Goal: Communication & Community: Answer question/provide support

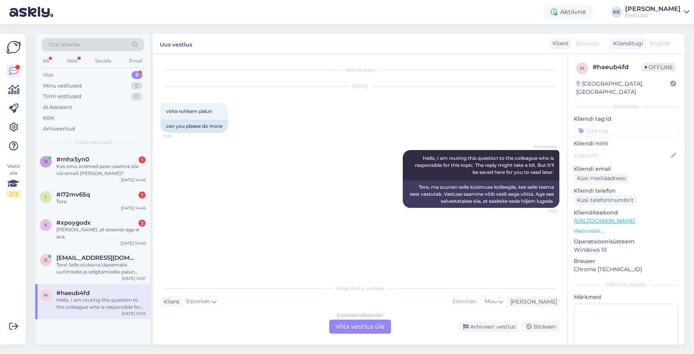
scroll to position [1, 0]
click at [88, 270] on div "k [EMAIL_ADDRESS][DOMAIN_NAME] Tere! Selle olukorra täpsemaks uurimiseks ja sel…" at bounding box center [92, 266] width 115 height 35
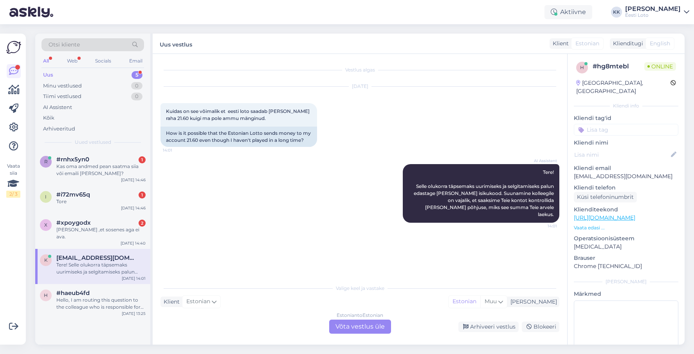
click at [605, 173] on p "[EMAIL_ADDRESS][DOMAIN_NAME]" at bounding box center [625, 177] width 104 height 8
click at [74, 122] on div "Kõik" at bounding box center [92, 118] width 102 height 11
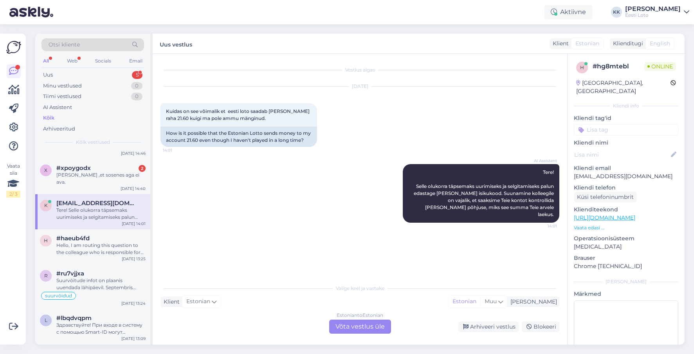
scroll to position [60, 0]
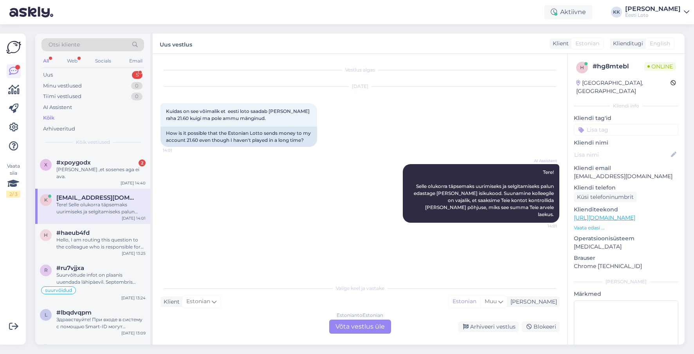
click at [103, 204] on div "Tere! Selle olukorra täpsemaks uurimiseks ja selgitamiseks palun edastage [PERS…" at bounding box center [100, 208] width 89 height 14
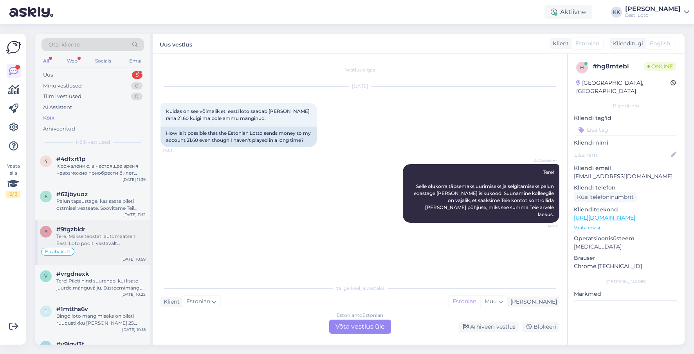
scroll to position [500, 0]
click at [94, 233] on div "Tere. Makse teostati automaatselt Eesti Loto poolt, vastavalt üldtingimustele p…" at bounding box center [100, 239] width 89 height 14
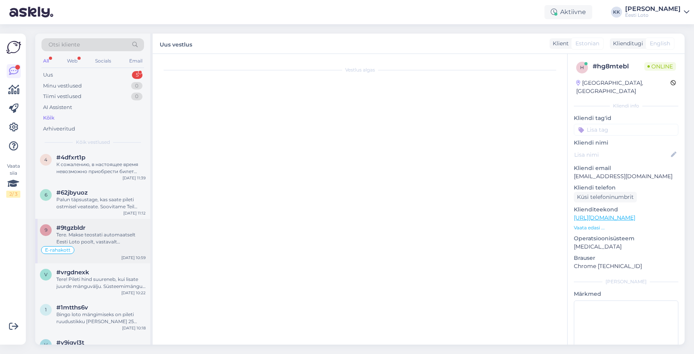
scroll to position [137, 0]
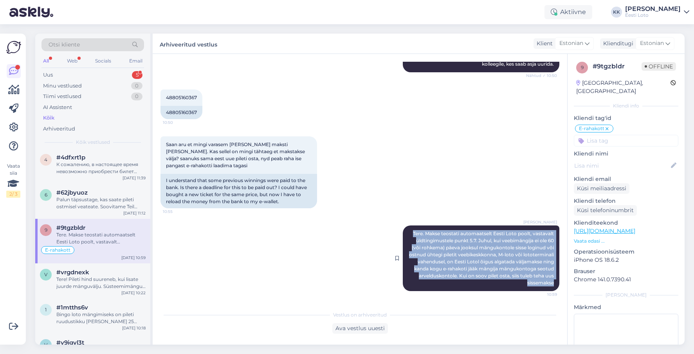
drag, startPoint x: 412, startPoint y: 233, endPoint x: 551, endPoint y: 284, distance: 147.9
click at [553, 284] on span "Tere. Makse teostati automaatselt Eesti Loto poolt, vastavalt üldtingimustele p…" at bounding box center [482, 258] width 146 height 55
copy span "Tere. Makse teostati automaatselt Eesti Loto poolt, vastavalt üldtingimustele p…"
click at [81, 72] on div "Uus 5" at bounding box center [92, 75] width 102 height 11
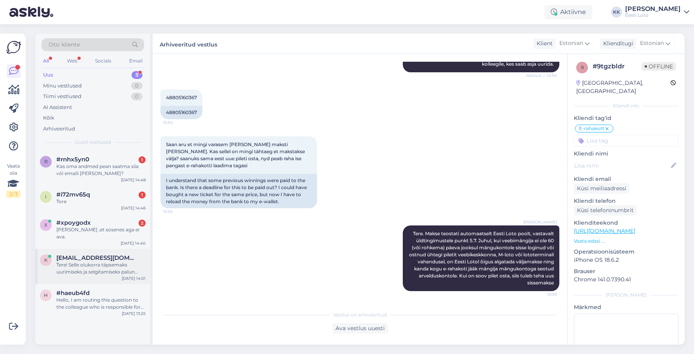
click at [109, 262] on div "Tere! Selle olukorra täpsemaks uurimiseks ja selgitamiseks palun edastage [PERS…" at bounding box center [100, 269] width 89 height 14
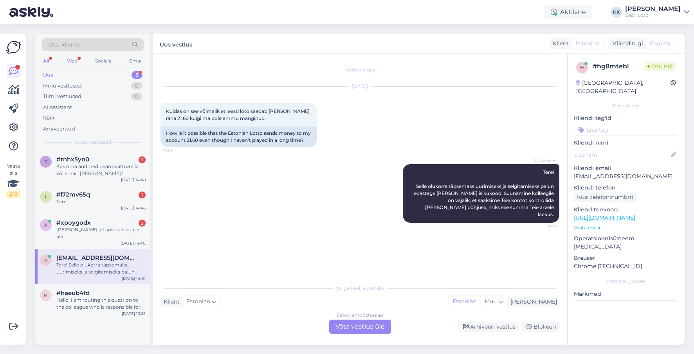
click at [372, 326] on div "Estonian to Estonian Võta vestlus üle" at bounding box center [360, 327] width 62 height 14
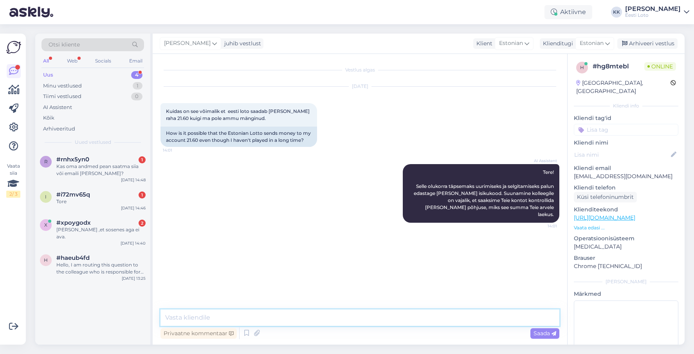
click at [315, 321] on textarea at bounding box center [359, 318] width 399 height 16
paste textarea "Tere. Makse teostati automaatselt Eesti Loto poolt, vastavalt üldtingimustele p…"
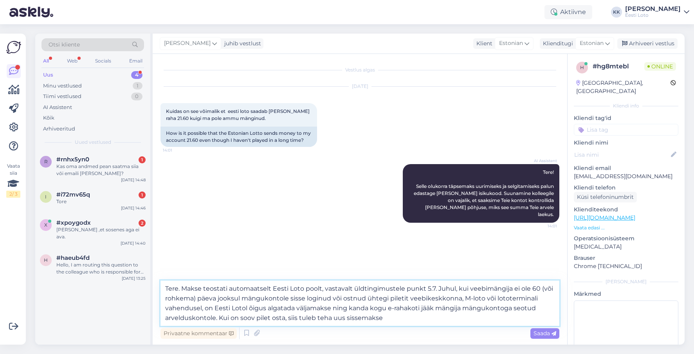
drag, startPoint x: 388, startPoint y: 318, endPoint x: 228, endPoint y: 316, distance: 160.0
click at [226, 317] on textarea "Tere. Makse teostati automaatselt Eesti Loto poolt, vastavalt üldtingimustele p…" at bounding box center [359, 303] width 399 height 45
type textarea "Tere. Makse teostati automaatselt Eesti Loto poolt, vastavalt üldtingimustele p…"
click at [543, 333] on span "Saada" at bounding box center [544, 333] width 23 height 7
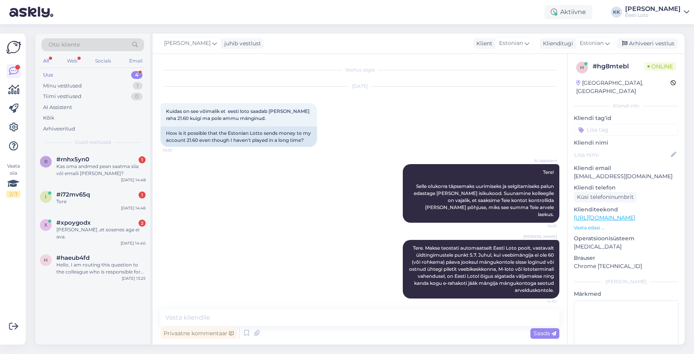
click at [624, 124] on input at bounding box center [625, 130] width 104 height 12
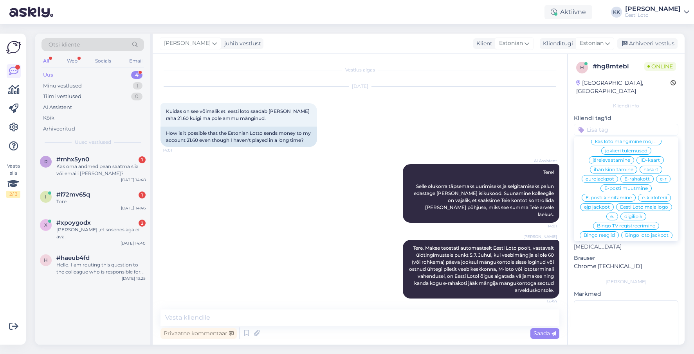
scroll to position [358, 0]
click at [639, 176] on span "E-rahakott" at bounding box center [636, 178] width 25 height 5
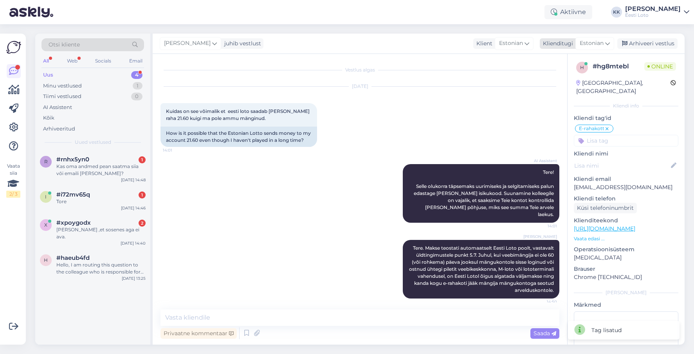
click at [644, 43] on div "Arhiveeri vestlus" at bounding box center [647, 43] width 60 height 11
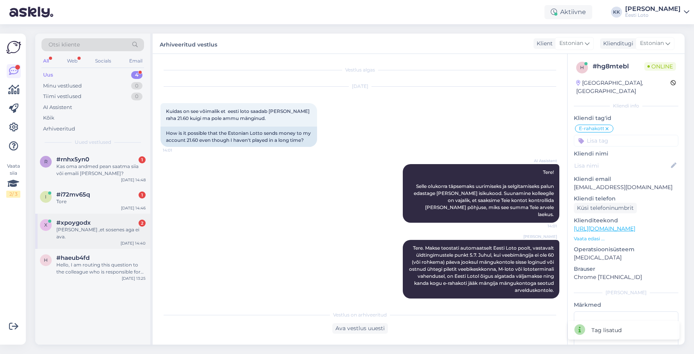
click at [96, 223] on div "#xpoygodx 2" at bounding box center [100, 222] width 89 height 7
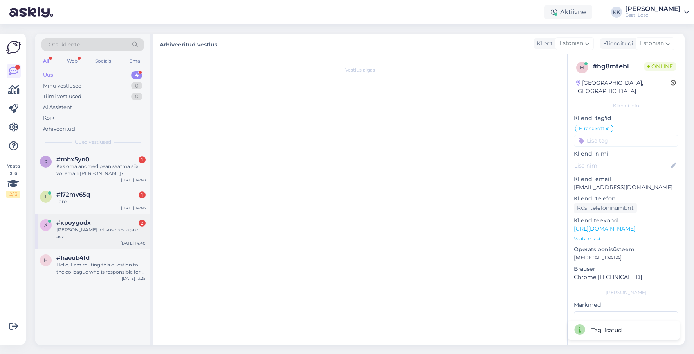
scroll to position [17, 0]
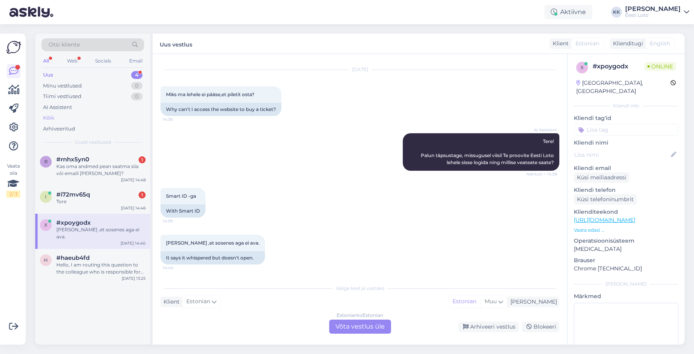
click at [86, 118] on div "Kõik" at bounding box center [92, 118] width 102 height 11
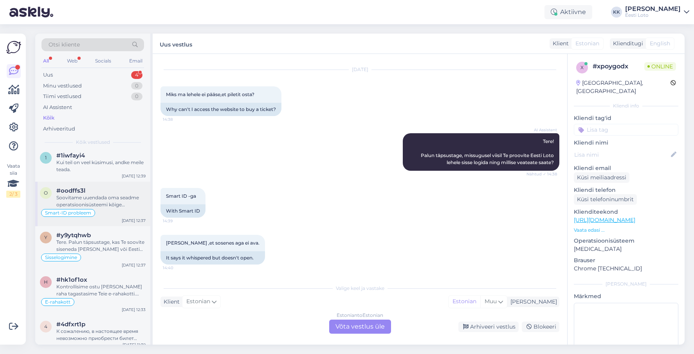
scroll to position [335, 0]
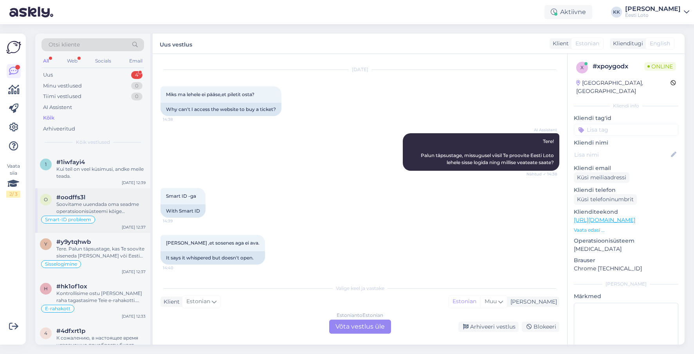
click at [109, 201] on div "Soovitame uuendada oma seadme operatsioonisüsteemi kõige värskema versioonini. …" at bounding box center [100, 208] width 89 height 14
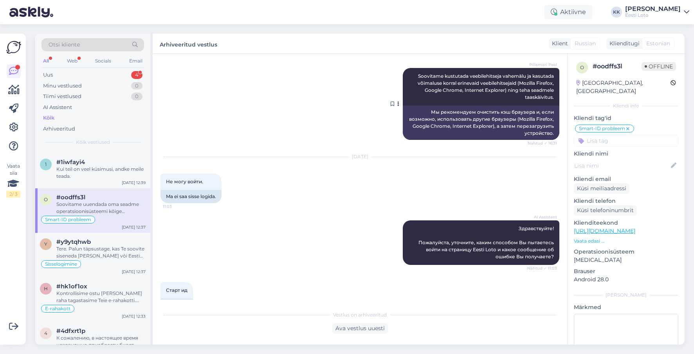
scroll to position [192, 0]
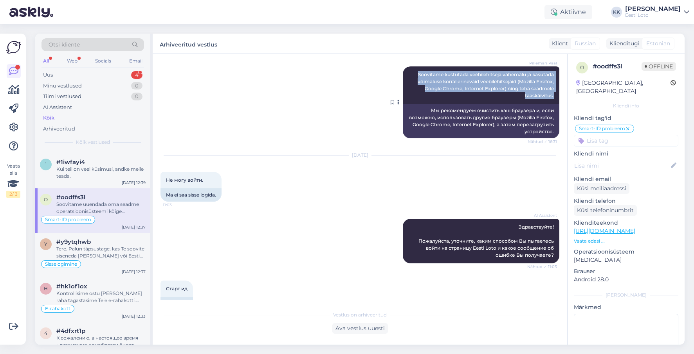
drag, startPoint x: 414, startPoint y: 74, endPoint x: 552, endPoint y: 99, distance: 140.5
click at [552, 99] on div "Pillemari Paal Soovitame kustutada veebilehitseja vahemälu ja kasutada võimalus…" at bounding box center [481, 86] width 156 height 38
copy span "Soovitame kustutada veebilehitseja vahemälu ja kasutada võimaluse korral erinev…"
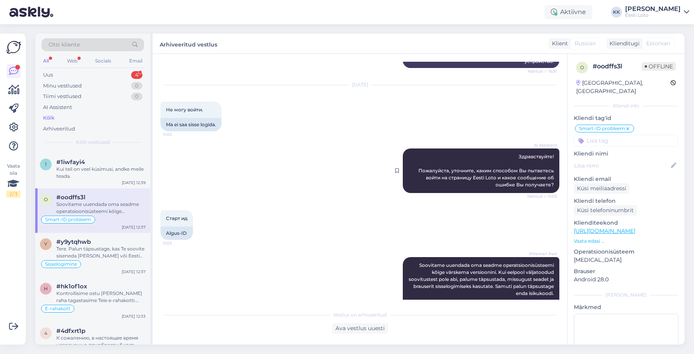
scroll to position [322, 0]
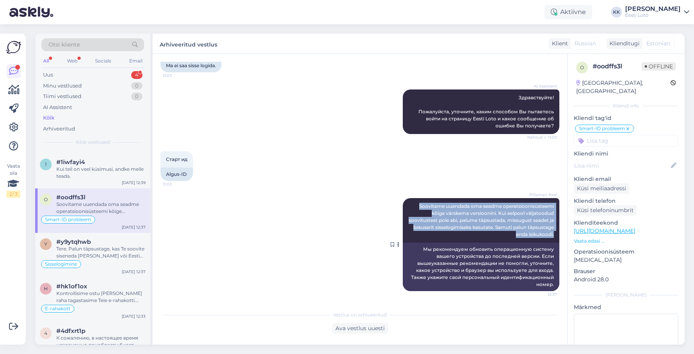
drag, startPoint x: 418, startPoint y: 206, endPoint x: 554, endPoint y: 238, distance: 139.5
click at [554, 238] on div "Pillemari Paal Soovitame uuendada oma seadme operatsioonisüsteemi kõige värskem…" at bounding box center [481, 220] width 156 height 45
copy span "Soovitame uuendada oma seadme operatsioonisüsteemi kõige värskema versioonini. …"
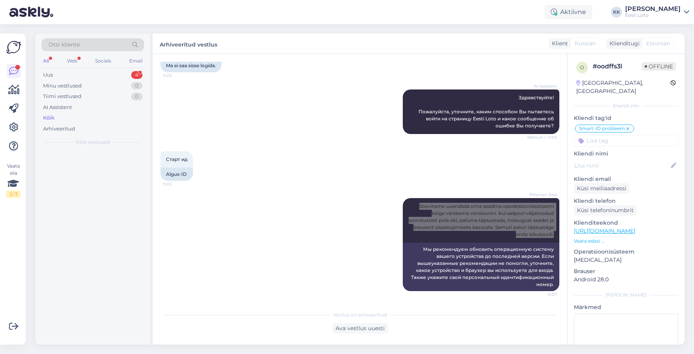
scroll to position [0, 0]
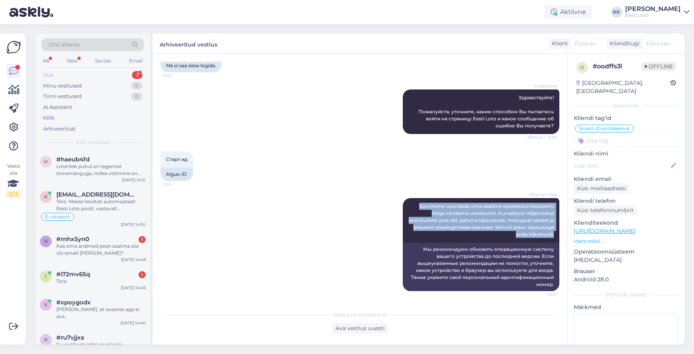
click at [70, 76] on div "Uus 3" at bounding box center [92, 75] width 102 height 11
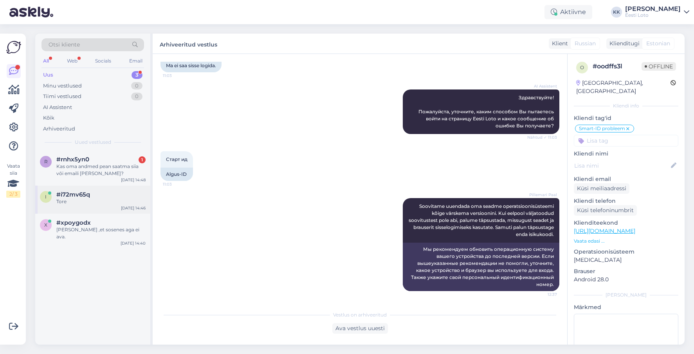
click at [107, 206] on div "i #i72mv65q Tore [DATE] 14:46" at bounding box center [92, 200] width 115 height 28
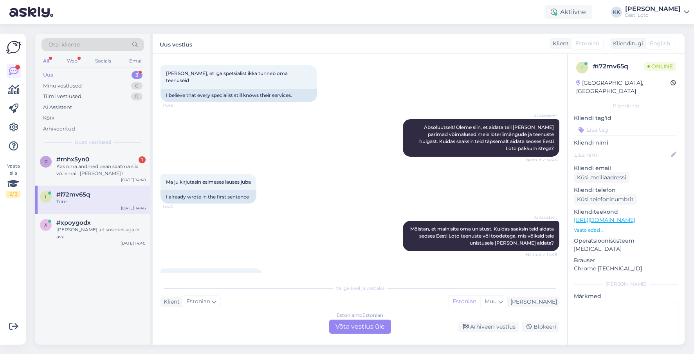
scroll to position [464, 0]
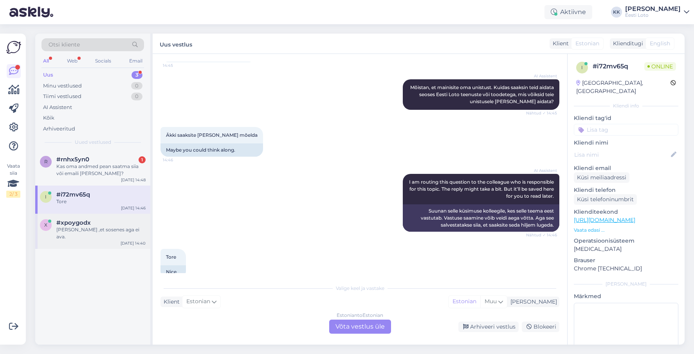
click at [106, 228] on div "[PERSON_NAME] ,et sosenes aga ei ava." at bounding box center [100, 233] width 89 height 14
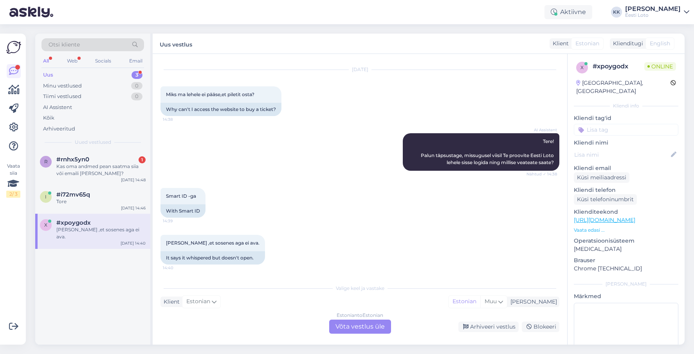
scroll to position [0, 0]
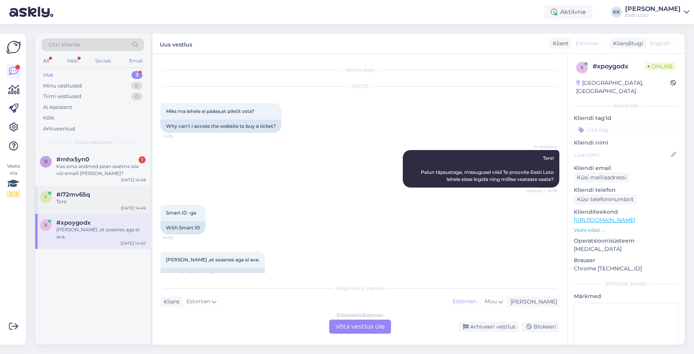
click at [106, 193] on div "#i72mv65q" at bounding box center [100, 194] width 89 height 7
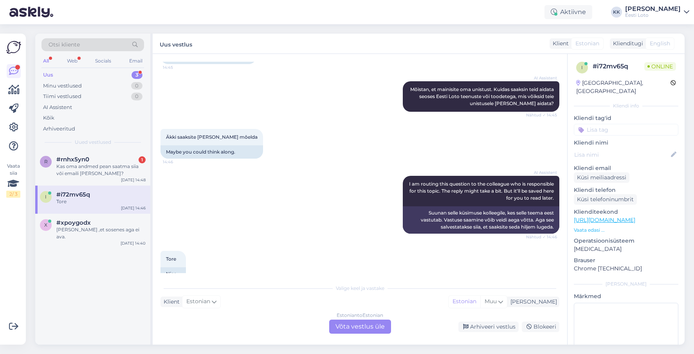
scroll to position [464, 0]
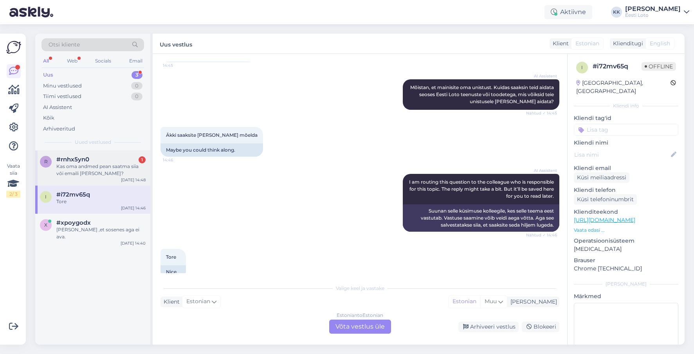
click at [93, 173] on div "Kas oma andmed pean saatma siia või emaili [PERSON_NAME]?" at bounding box center [100, 170] width 89 height 14
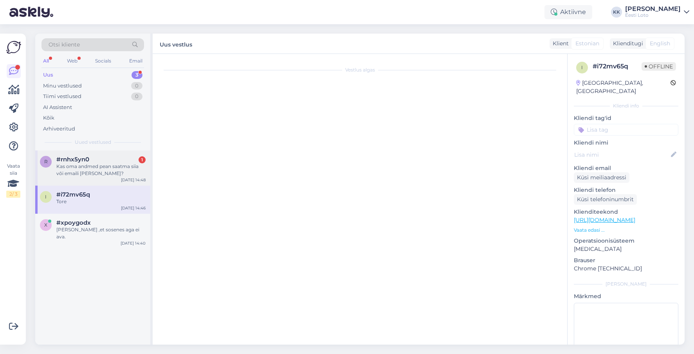
scroll to position [68, 0]
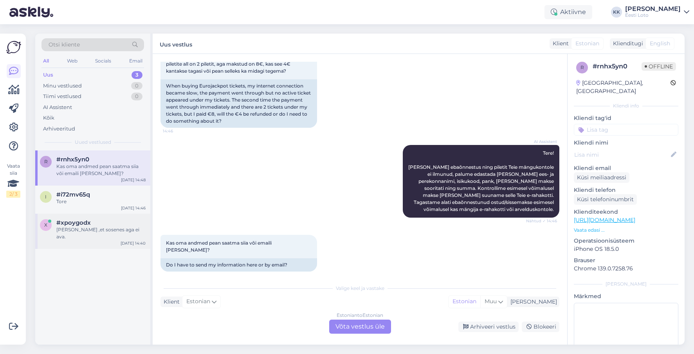
click at [94, 232] on div "[PERSON_NAME] ,et sosenes aga ei ava." at bounding box center [100, 233] width 89 height 14
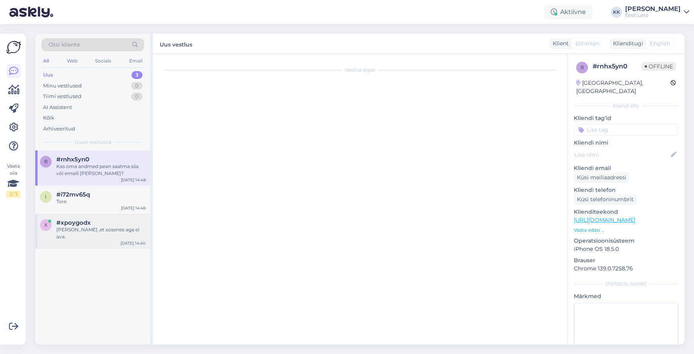
scroll to position [17, 0]
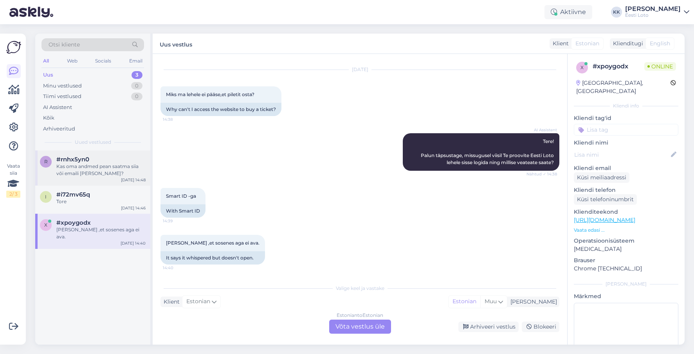
click at [101, 163] on div "Kas oma andmed pean saatma siia või emaili [PERSON_NAME]?" at bounding box center [100, 170] width 89 height 14
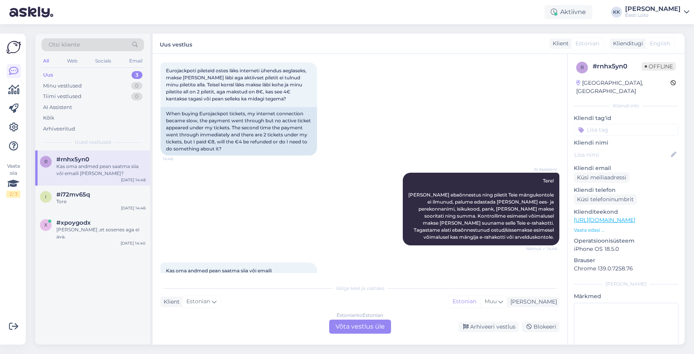
scroll to position [68, 0]
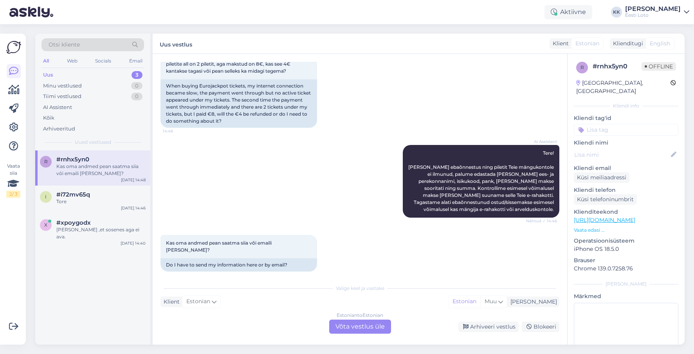
click at [370, 324] on div "Estonian to Estonian Võta vestlus üle" at bounding box center [360, 327] width 62 height 14
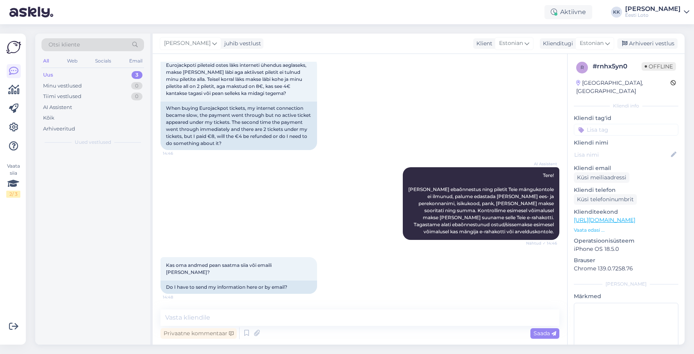
scroll to position [39, 0]
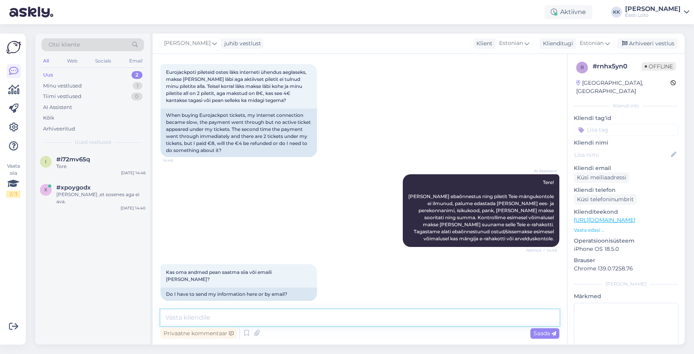
drag, startPoint x: 352, startPoint y: 321, endPoint x: 369, endPoint y: 311, distance: 20.0
click at [352, 321] on textarea at bounding box center [359, 318] width 399 height 16
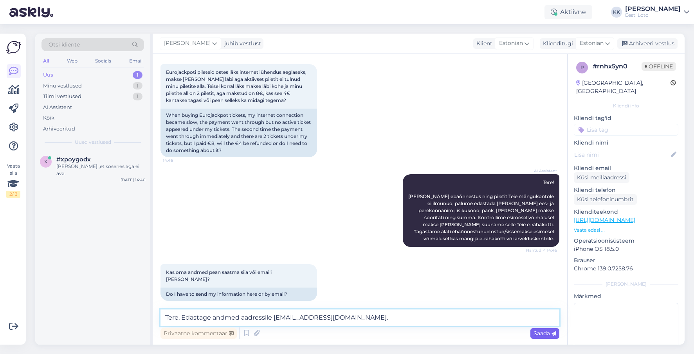
type textarea "Tere. Edastage andmed aadressile [EMAIL_ADDRESS][DOMAIN_NAME]."
click at [532, 332] on div "Saada" at bounding box center [544, 334] width 29 height 11
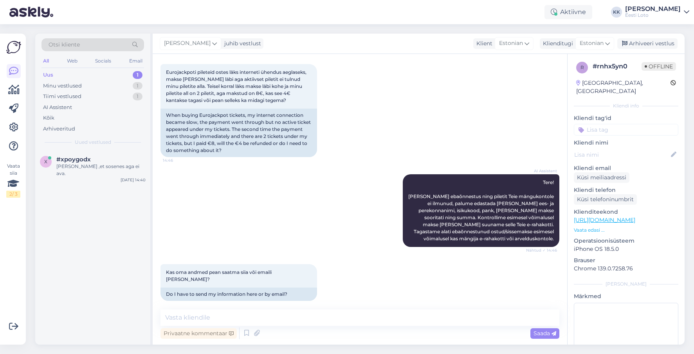
scroll to position [73, 0]
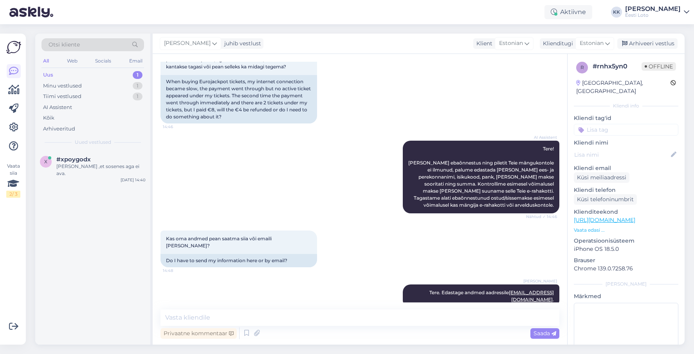
click at [616, 124] on input at bounding box center [625, 130] width 104 height 12
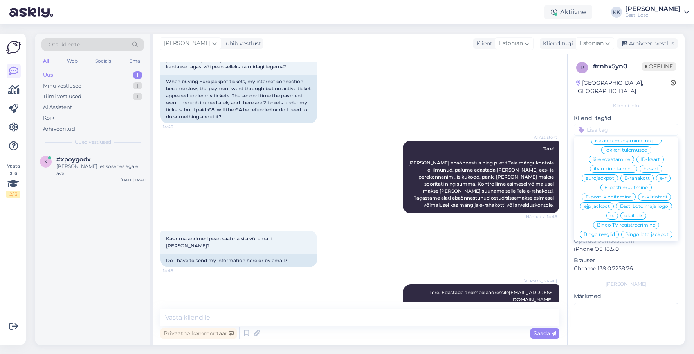
click at [641, 176] on span "E-rahakott" at bounding box center [636, 178] width 25 height 5
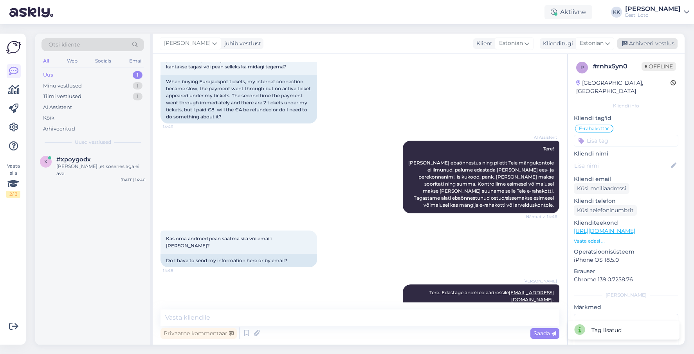
click at [637, 41] on div "Arhiveeri vestlus" at bounding box center [647, 43] width 60 height 11
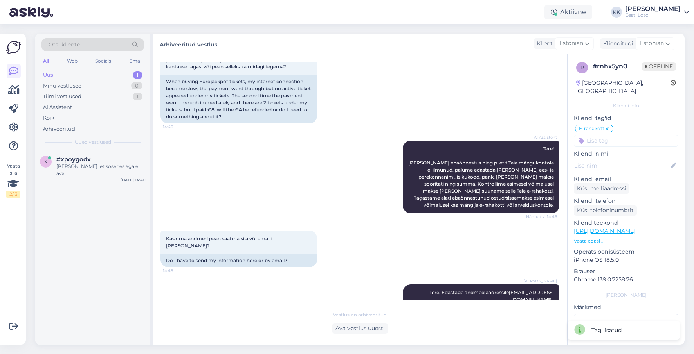
scroll to position [71, 0]
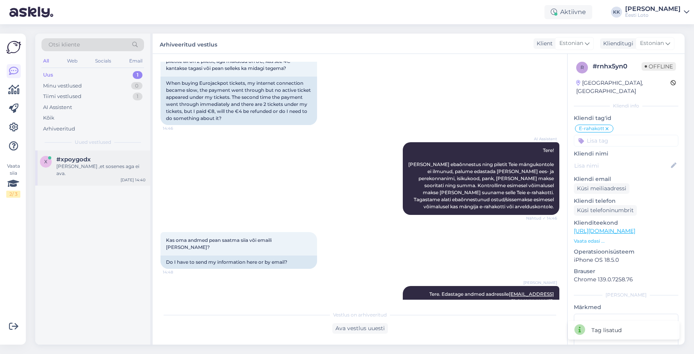
click at [98, 167] on div "[PERSON_NAME] ,et sosenes aga ei ava." at bounding box center [100, 170] width 89 height 14
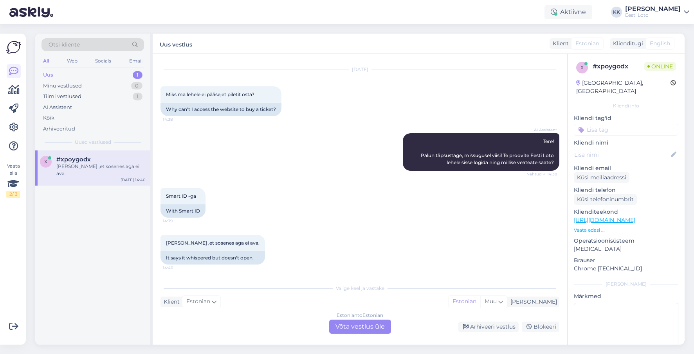
click at [354, 327] on div "Estonian to Estonian Võta vestlus üle" at bounding box center [360, 327] width 62 height 14
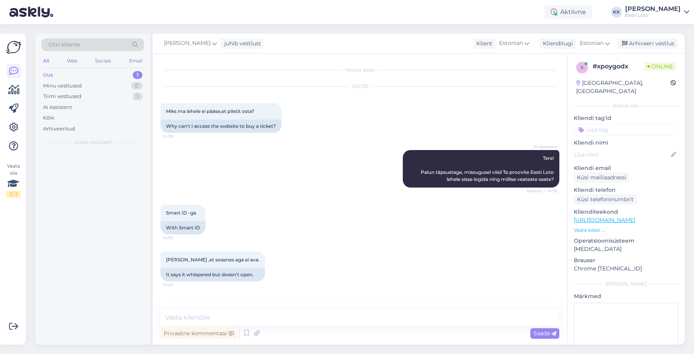
scroll to position [0, 0]
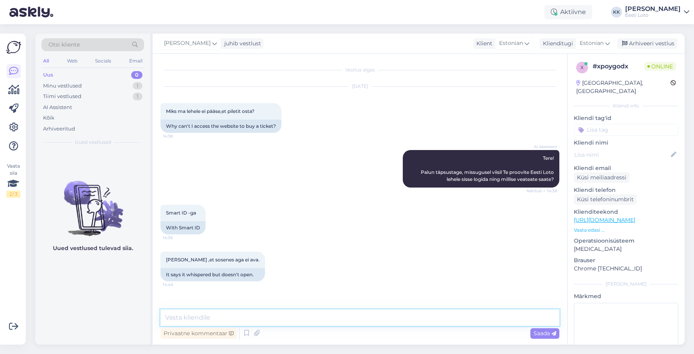
click at [274, 317] on textarea at bounding box center [359, 318] width 399 height 16
paste textarea "Soovitame kustutada veebilehitseja vahemälu ja kasutada võimaluse korral erinev…"
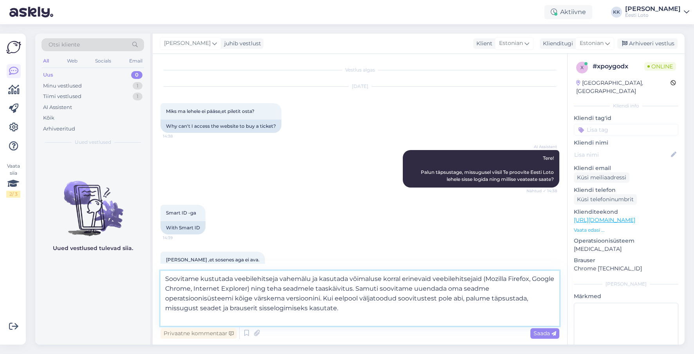
click at [166, 277] on textarea "Soovitame kustutada veebilehitseja vahemälu ja kasutada võimaluse korral erinev…" at bounding box center [359, 298] width 399 height 55
type textarea "Tere. Soovitame kustutada veebilehitseja vahemälu ja kasutada võimaluse korral …"
click at [539, 333] on span "Saada" at bounding box center [544, 333] width 23 height 7
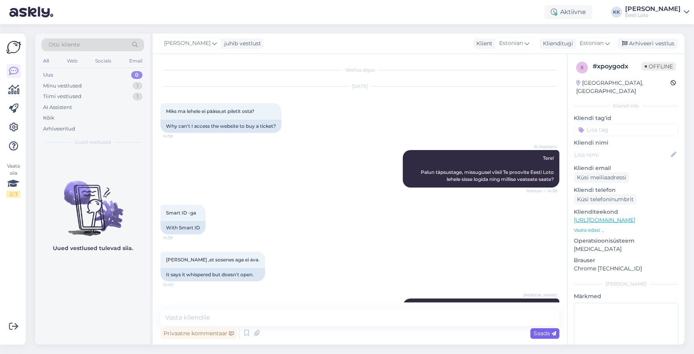
scroll to position [70, 0]
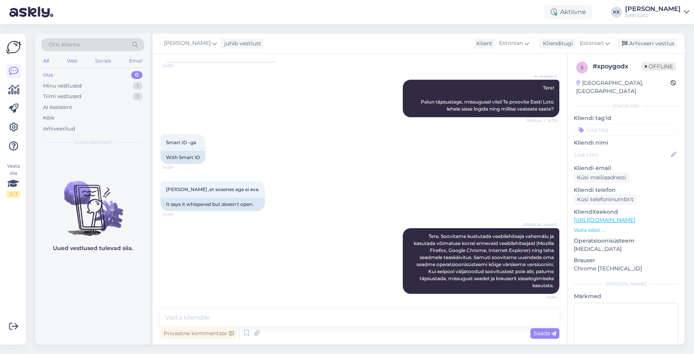
click at [617, 124] on input at bounding box center [625, 130] width 104 height 12
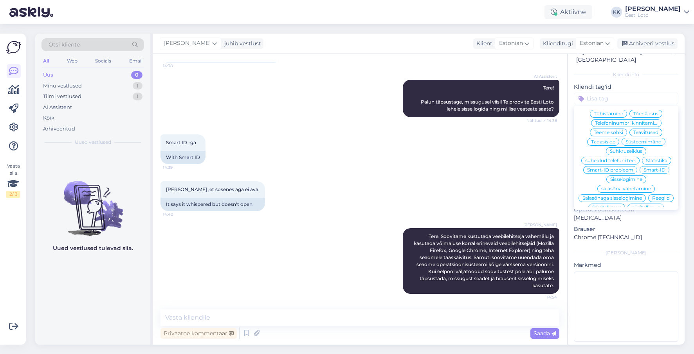
scroll to position [81, 0]
click at [628, 168] on span "Smart-ID probleem" at bounding box center [610, 170] width 46 height 5
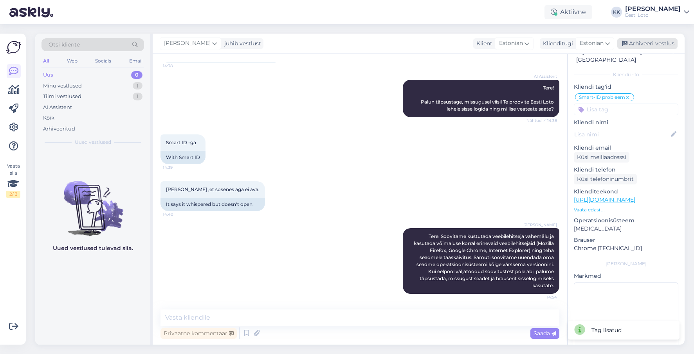
click at [652, 40] on div "Arhiveeri vestlus" at bounding box center [647, 43] width 60 height 11
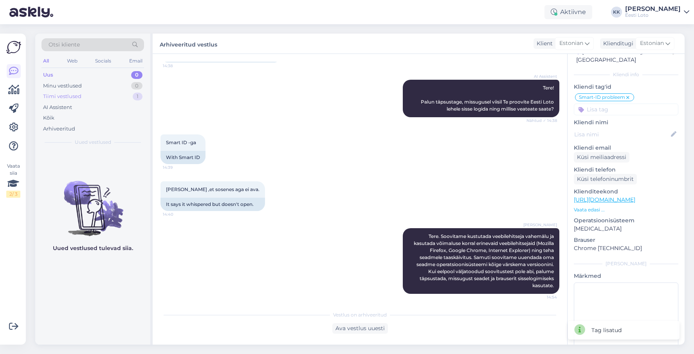
click at [92, 101] on div "Tiimi vestlused 1" at bounding box center [92, 96] width 102 height 11
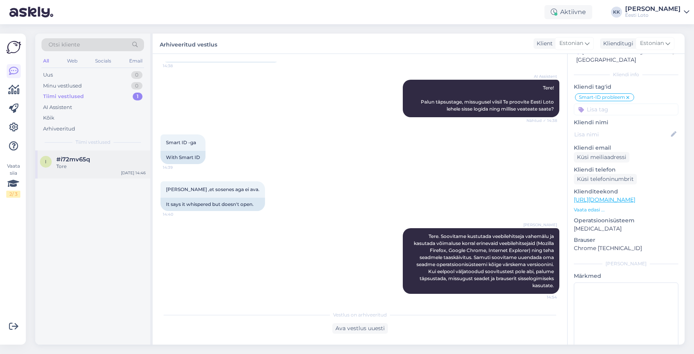
click at [92, 158] on div "#i72mv65q" at bounding box center [100, 159] width 89 height 7
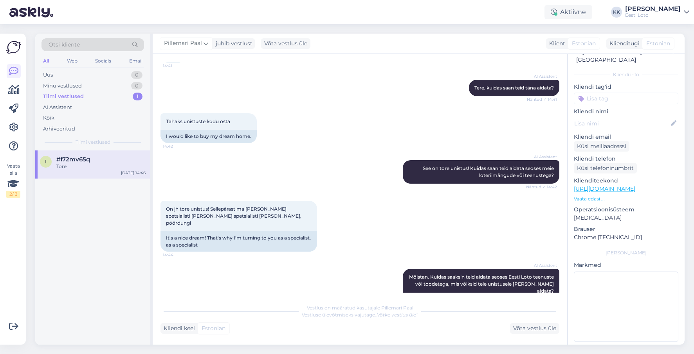
scroll to position [444, 0]
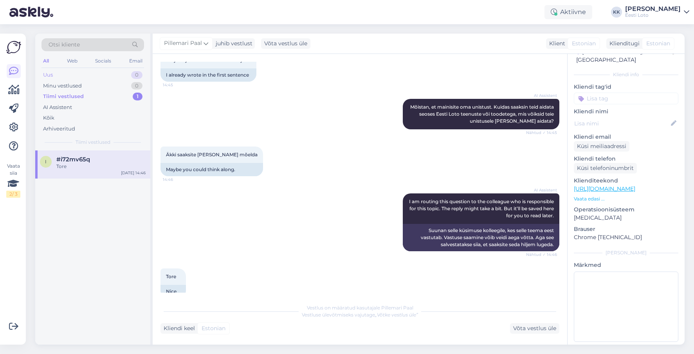
click at [77, 74] on div "Uus 0" at bounding box center [92, 75] width 102 height 11
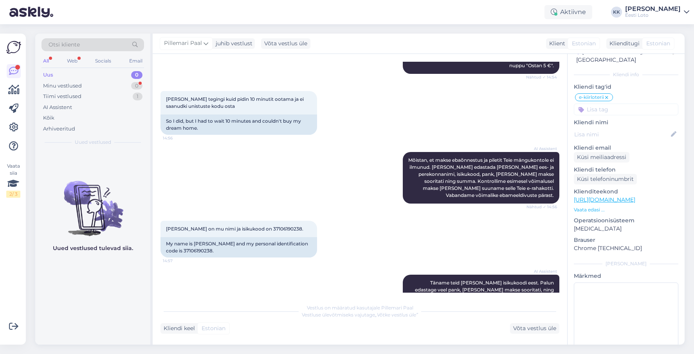
scroll to position [838, 0]
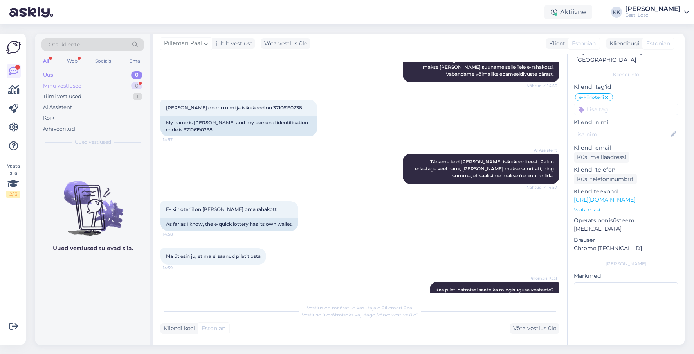
click at [85, 86] on div "Minu vestlused 0" at bounding box center [92, 86] width 102 height 11
click at [104, 95] on div "Tiimi vestlused 1" at bounding box center [92, 96] width 102 height 11
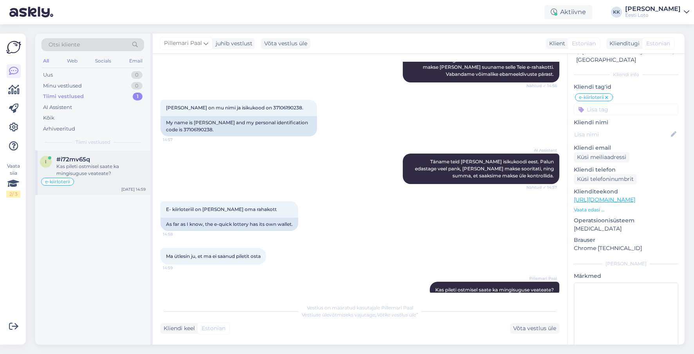
click at [112, 171] on div "Kas pileti ostmisel saate ka mingisuguse veateate?" at bounding box center [100, 170] width 89 height 14
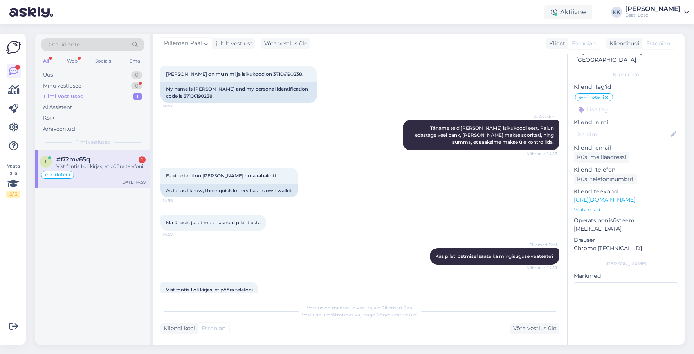
drag, startPoint x: 112, startPoint y: 164, endPoint x: 120, endPoint y: 155, distance: 13.0
click at [112, 165] on div "Vist fontis 1 oli kirjas, et pööra telefoni" at bounding box center [100, 166] width 89 height 7
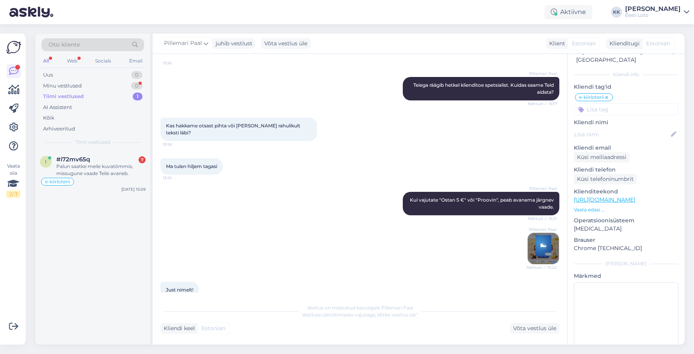
scroll to position [1680, 0]
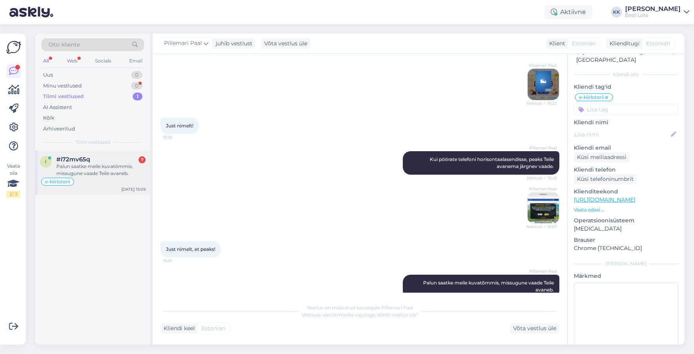
click at [114, 176] on div "Palun saatke meile kuvatõmmis, missugune vaade Teile avaneb." at bounding box center [100, 170] width 89 height 14
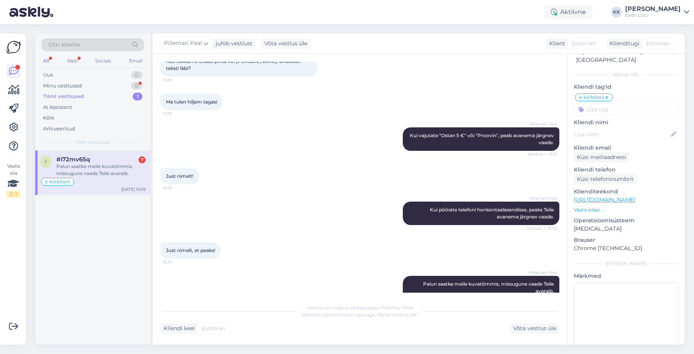
scroll to position [1582, 0]
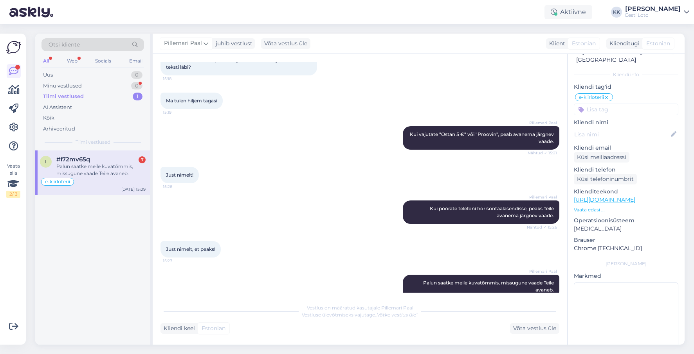
click at [69, 97] on div "Tiimi vestlused" at bounding box center [63, 97] width 41 height 8
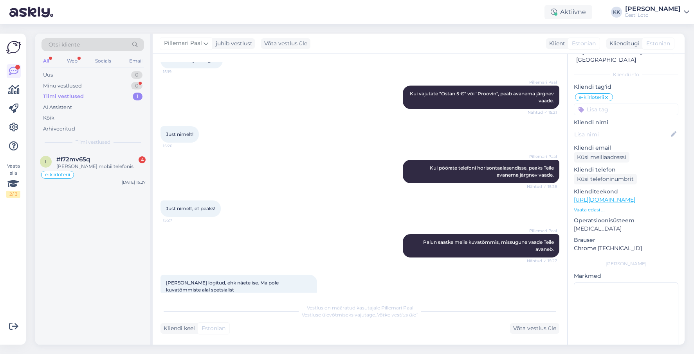
scroll to position [1739, 0]
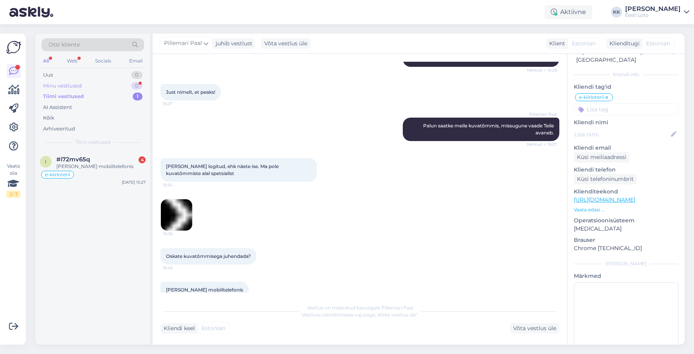
click at [93, 83] on div "Minu vestlused 0" at bounding box center [92, 86] width 102 height 11
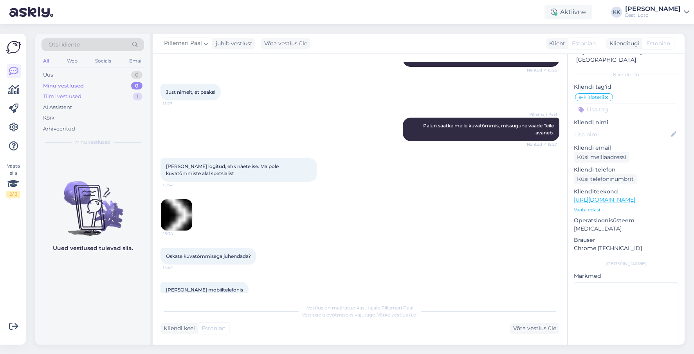
click at [86, 97] on div "Tiimi vestlused 1" at bounding box center [92, 96] width 102 height 11
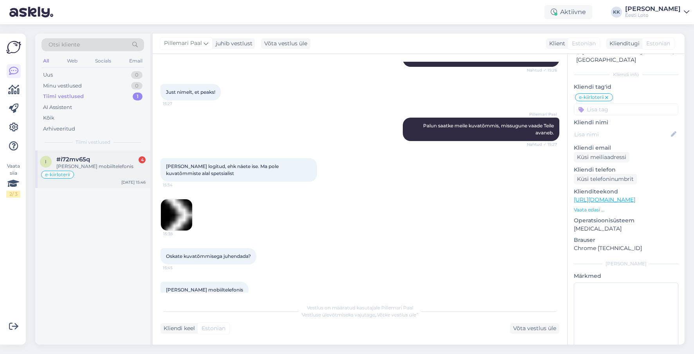
click at [105, 166] on div "[PERSON_NAME] mobiiltelefonis" at bounding box center [100, 166] width 89 height 7
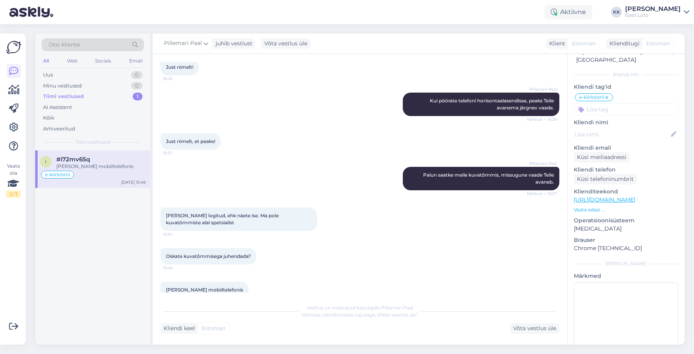
scroll to position [1690, 0]
click at [84, 97] on div "Tiimi vestlused 1" at bounding box center [92, 96] width 102 height 11
click at [91, 75] on div "Uus 0" at bounding box center [92, 75] width 102 height 11
click at [69, 168] on div "Egle Jakimova 49105140273. Summa 2€ [PERSON_NAME] pank" at bounding box center [100, 170] width 89 height 14
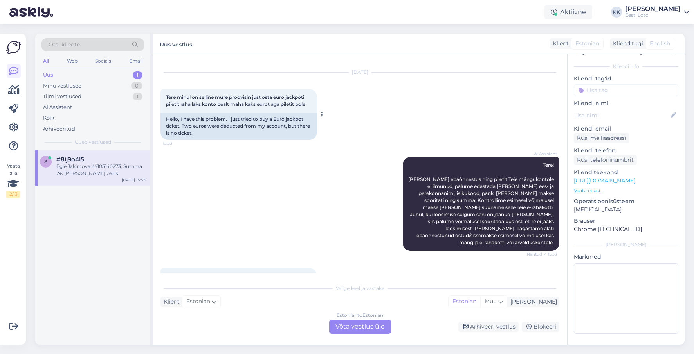
scroll to position [40, 0]
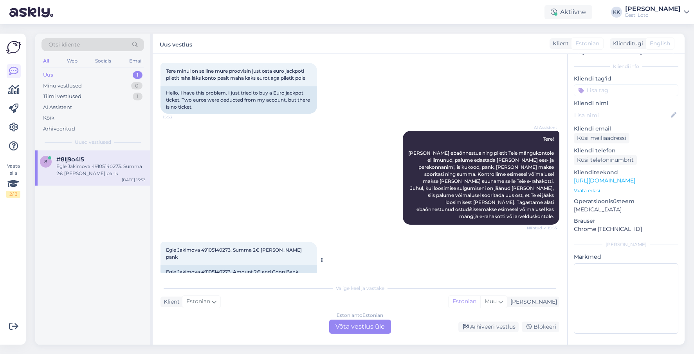
click at [226, 247] on span "Egle Jakimova 49105140273. Summa 2€ [PERSON_NAME] pank" at bounding box center [234, 253] width 137 height 13
drag, startPoint x: 226, startPoint y: 243, endPoint x: 241, endPoint y: 237, distance: 15.8
click at [226, 247] on span "Egle Jakimova 49105140273. Summa 2€ [PERSON_NAME] pank" at bounding box center [234, 253] width 137 height 13
copy span "49105140273"
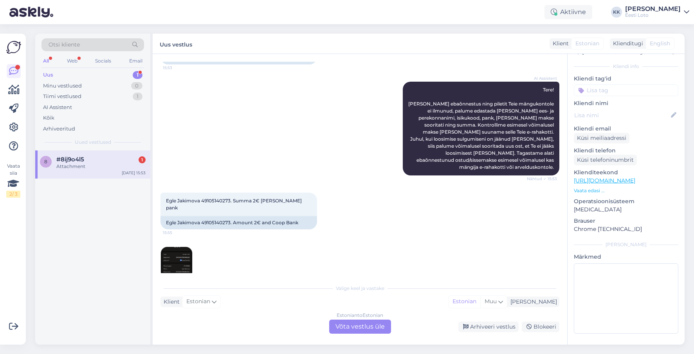
click at [314, 161] on div "AI Assistent Tere! [PERSON_NAME] ebaõnnestus ning piletit Teie mängukontole ei …" at bounding box center [359, 128] width 399 height 111
click at [176, 248] on img at bounding box center [176, 262] width 31 height 31
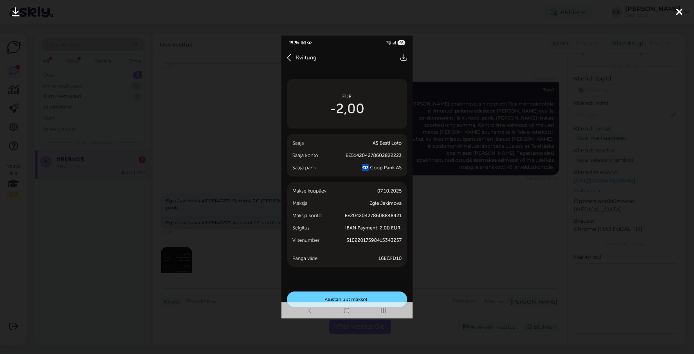
click at [677, 11] on icon at bounding box center [679, 12] width 6 height 10
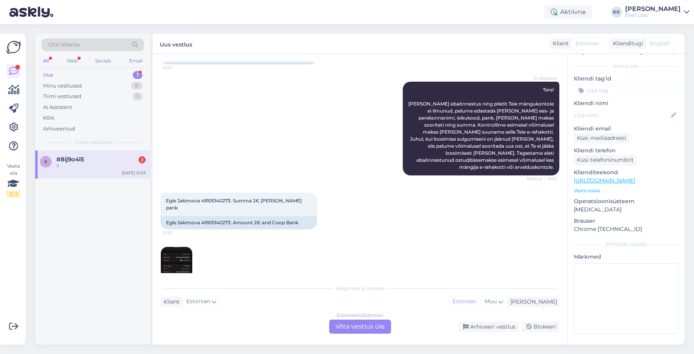
scroll to position [137, 0]
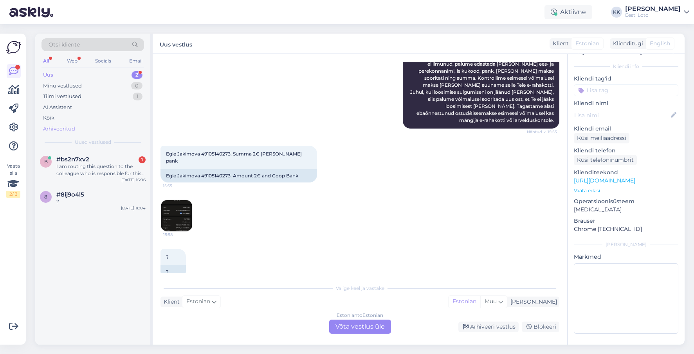
click at [86, 125] on div "Arhiveeritud" at bounding box center [92, 129] width 102 height 11
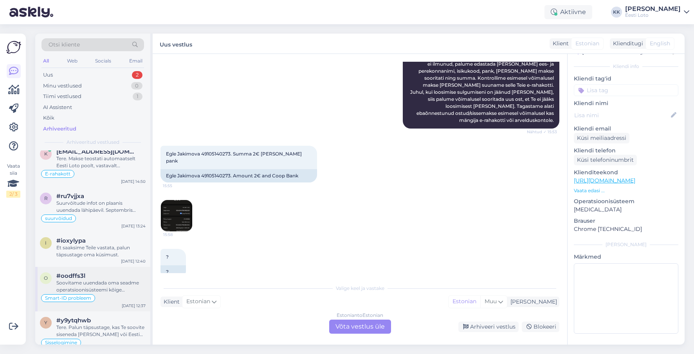
scroll to position [145, 0]
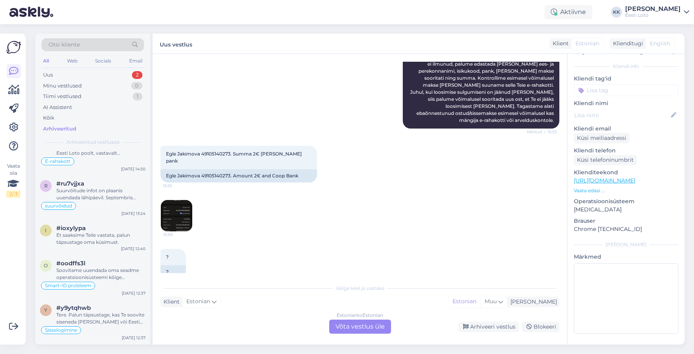
click at [361, 323] on div "Estonian to Estonian Võta vestlus üle" at bounding box center [360, 327] width 62 height 14
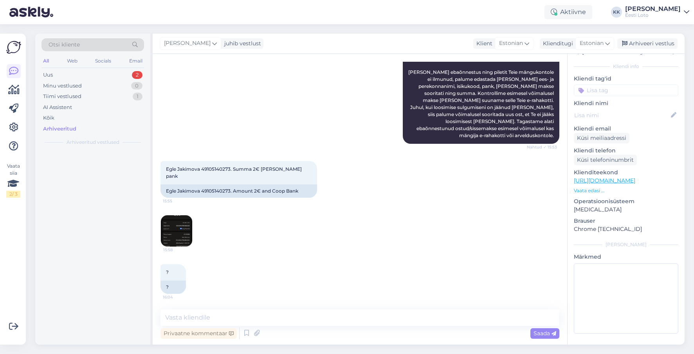
scroll to position [0, 0]
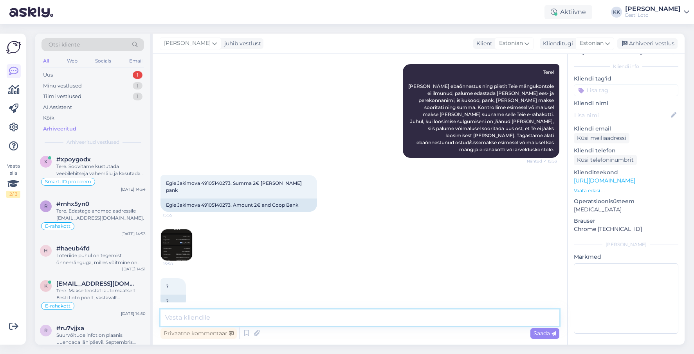
click at [262, 320] on textarea at bounding box center [359, 318] width 399 height 16
paste textarea "Kahjuks Teie sissemakse ebaõnnestus tehnilise [PERSON_NAME] tõttu. Kontrollisim…"
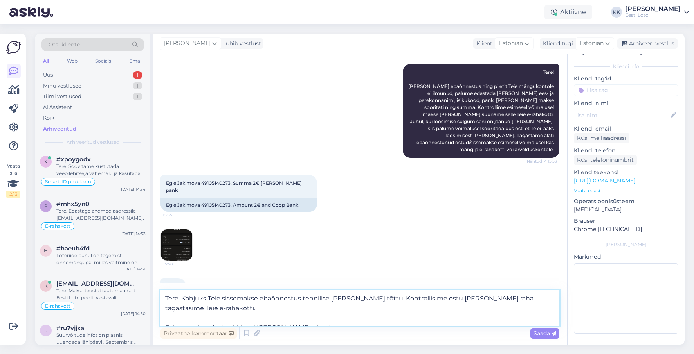
click at [165, 317] on textarea "Tere. Kahjuks Teie sissemakse ebaõnnestus tehnilise [PERSON_NAME] tõttu. Kontro…" at bounding box center [359, 309] width 399 height 36
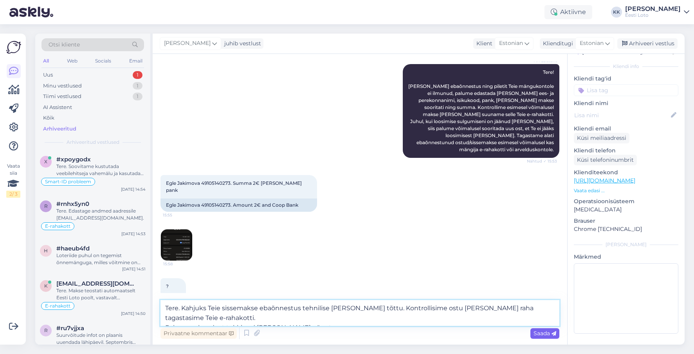
type textarea "Tere. Kahjuks Teie sissemakse ebaõnnestus tehnilise [PERSON_NAME] tõttu. Kontro…"
click at [540, 333] on span "Saada" at bounding box center [544, 333] width 23 height 7
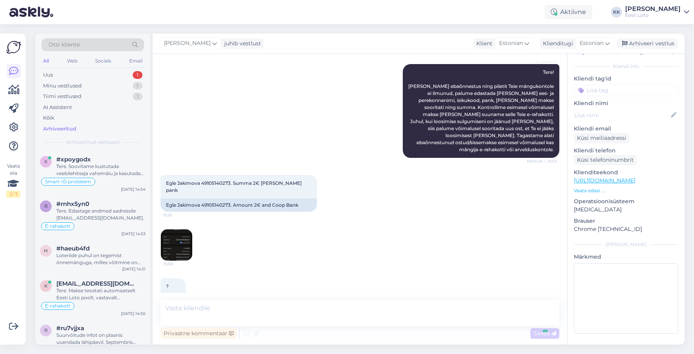
scroll to position [162, 0]
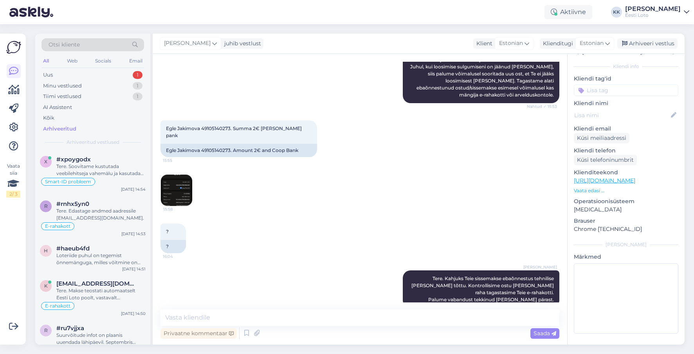
click at [611, 91] on input at bounding box center [625, 90] width 104 height 12
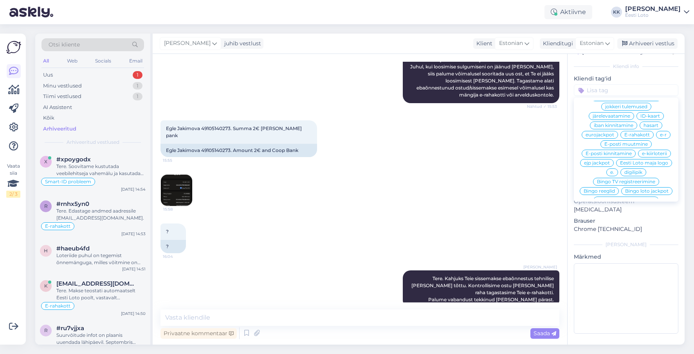
scroll to position [363, 0]
click at [633, 131] on span "E-rahakott" at bounding box center [636, 133] width 25 height 5
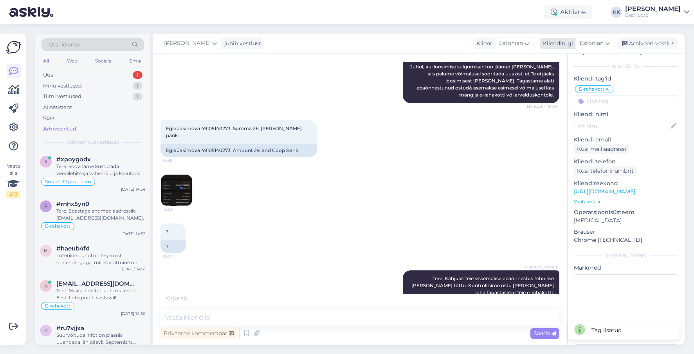
drag, startPoint x: 644, startPoint y: 40, endPoint x: 608, endPoint y: 42, distance: 36.1
click at [644, 40] on div "Arhiveeri vestlus" at bounding box center [647, 43] width 60 height 11
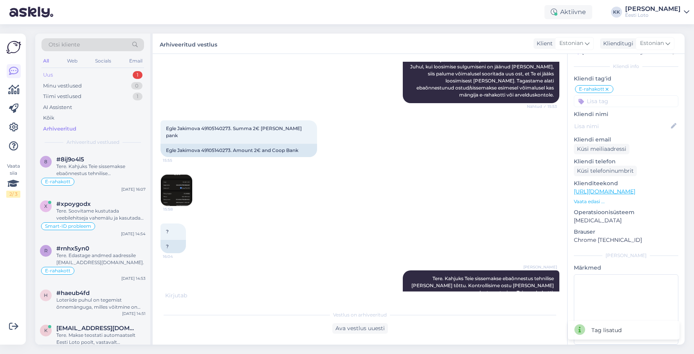
scroll to position [212, 0]
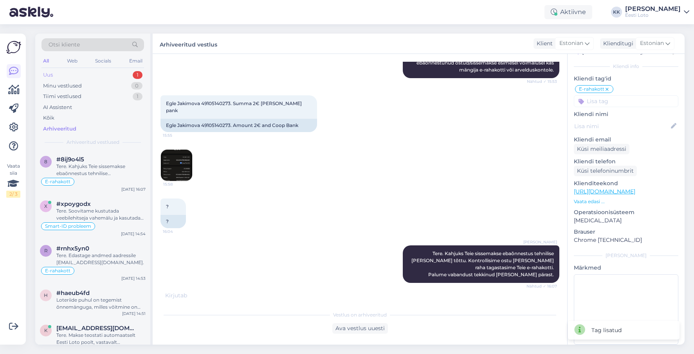
click at [58, 75] on div "Uus 1" at bounding box center [92, 75] width 102 height 11
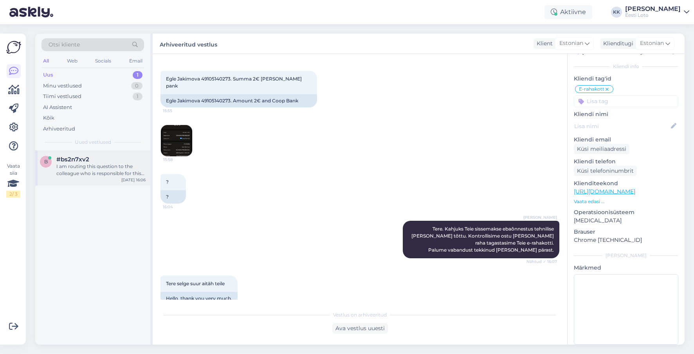
click at [102, 166] on div "I am routing this question to the colleague who is responsible for this topic. …" at bounding box center [100, 170] width 89 height 14
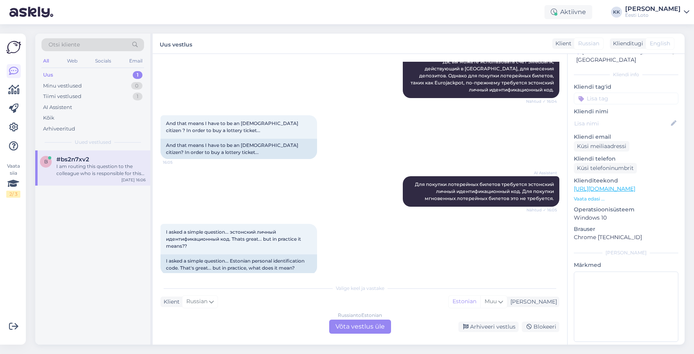
scroll to position [268, 0]
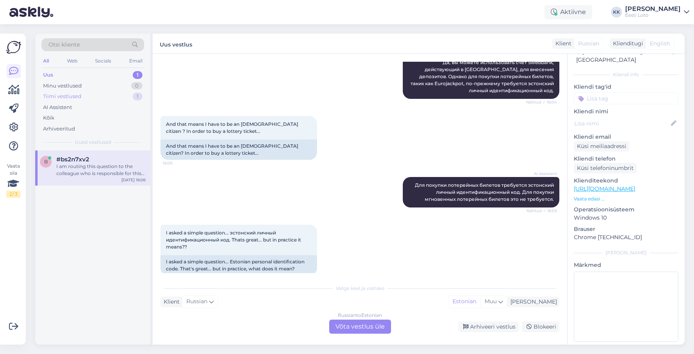
click at [86, 95] on div "Tiimi vestlused 1" at bounding box center [92, 96] width 102 height 11
click at [110, 160] on div "#i72mv65q" at bounding box center [100, 159] width 89 height 7
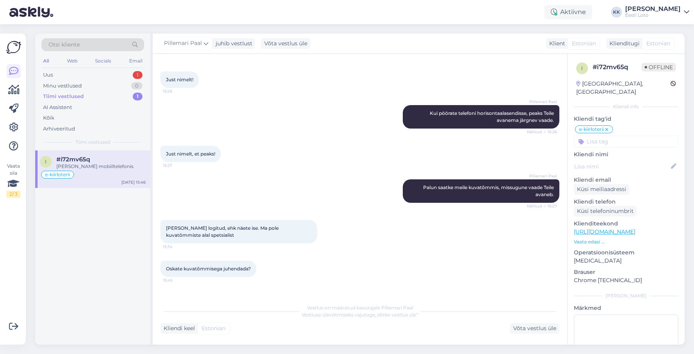
scroll to position [1690, 0]
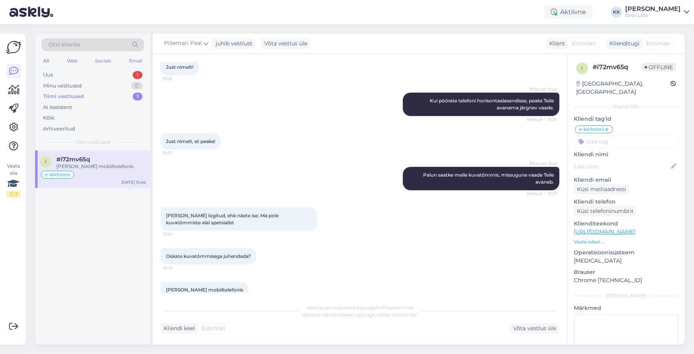
click at [114, 162] on div "#i72mv65q" at bounding box center [100, 159] width 89 height 7
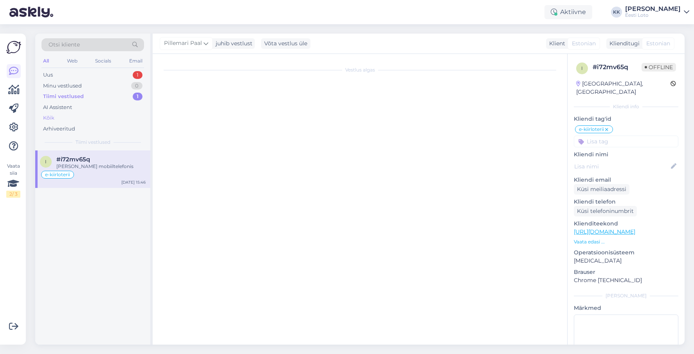
scroll to position [0, 0]
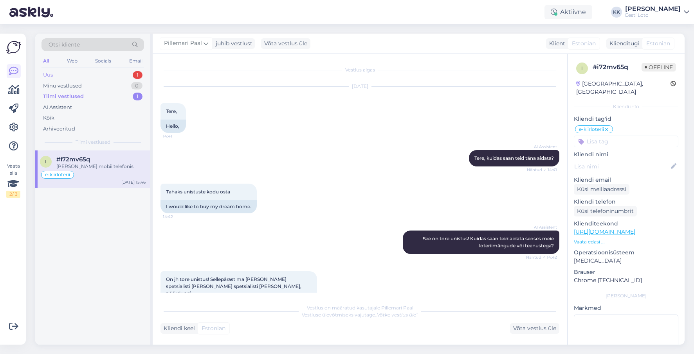
click at [93, 77] on div "Uus 1" at bounding box center [92, 75] width 102 height 11
click at [93, 164] on div "I am routing this question to the colleague who is responsible for this topic. …" at bounding box center [100, 170] width 89 height 14
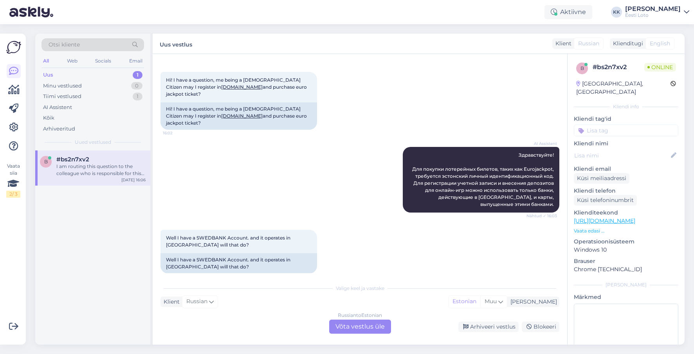
scroll to position [32, 0]
click at [77, 95] on div "Tiimi vestlused" at bounding box center [62, 97] width 38 height 8
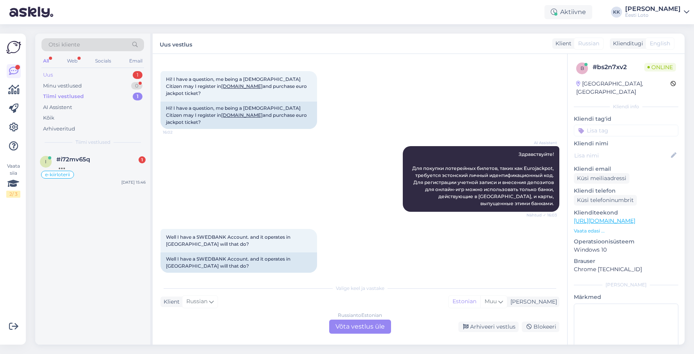
click at [107, 72] on div "Uus 1" at bounding box center [92, 75] width 102 height 11
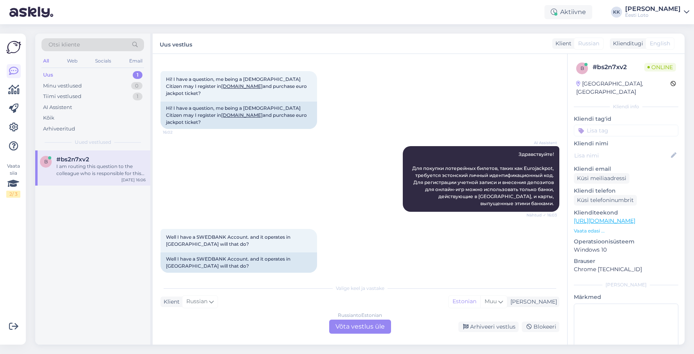
click at [79, 172] on div "I am routing this question to the colleague who is responsible for this topic. …" at bounding box center [100, 170] width 89 height 14
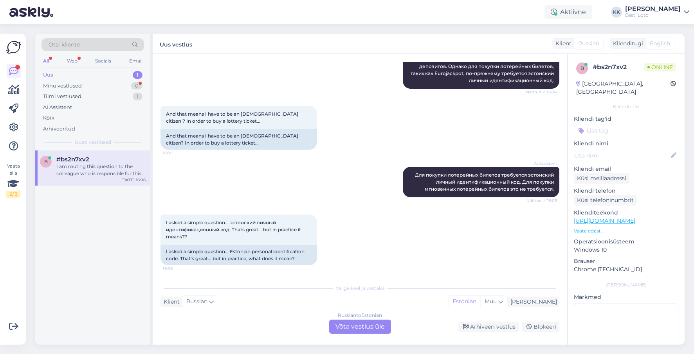
scroll to position [347, 0]
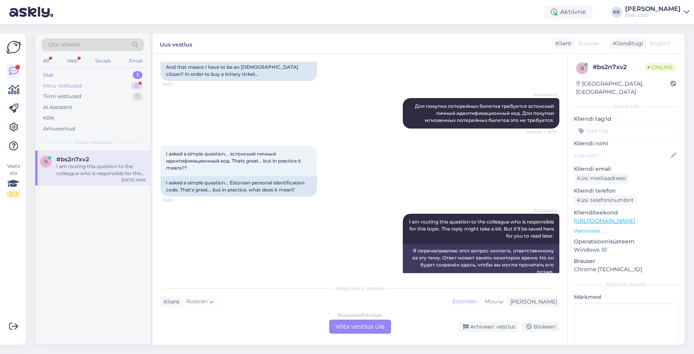
click at [78, 86] on div "Minu vestlused" at bounding box center [62, 86] width 39 height 8
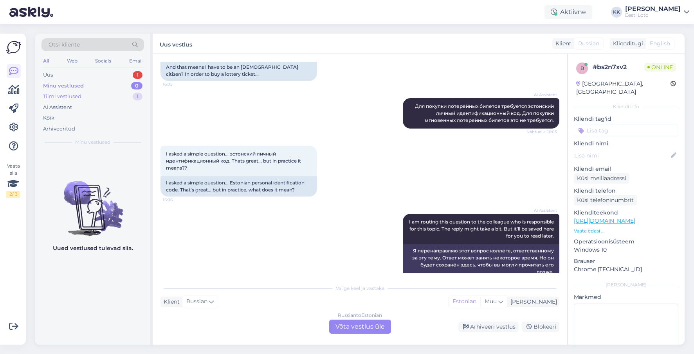
click at [88, 96] on div "Tiimi vestlused 1" at bounding box center [92, 96] width 102 height 11
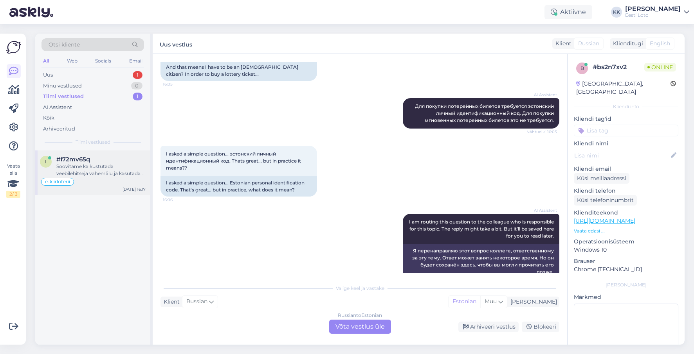
click at [95, 168] on div "Soovitame ka kustutada veebilehitseja vahemälu ja kasutada võimaluse korral eri…" at bounding box center [100, 170] width 89 height 14
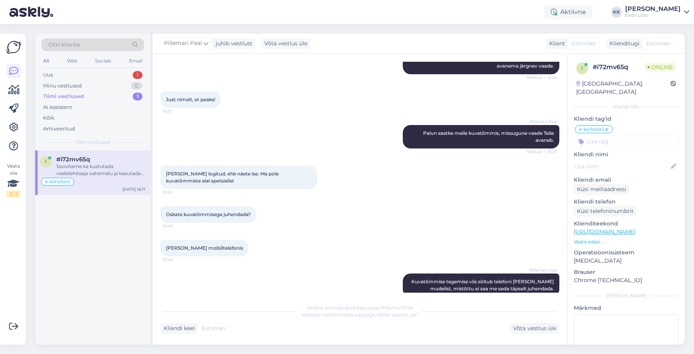
scroll to position [1700, 0]
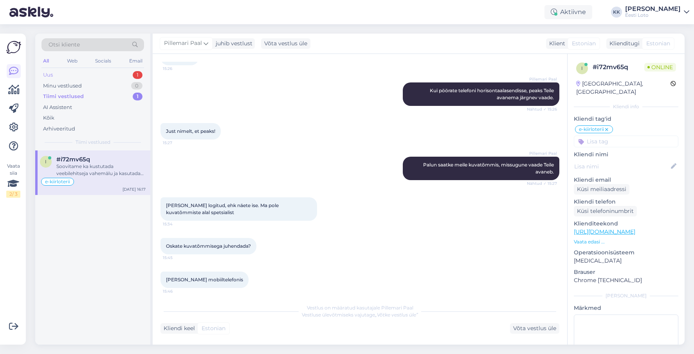
click at [89, 74] on div "Uus 1" at bounding box center [92, 75] width 102 height 11
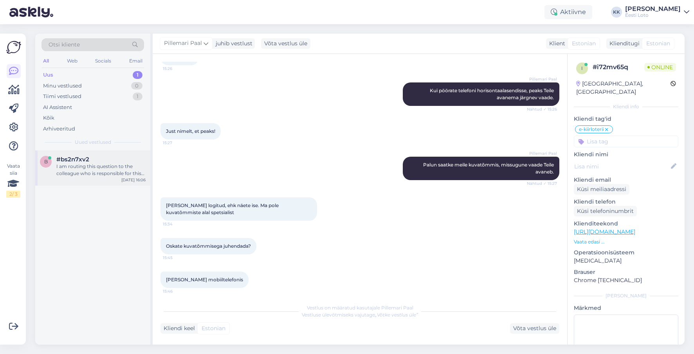
click at [104, 159] on div "#bs2n7xv2" at bounding box center [100, 159] width 89 height 7
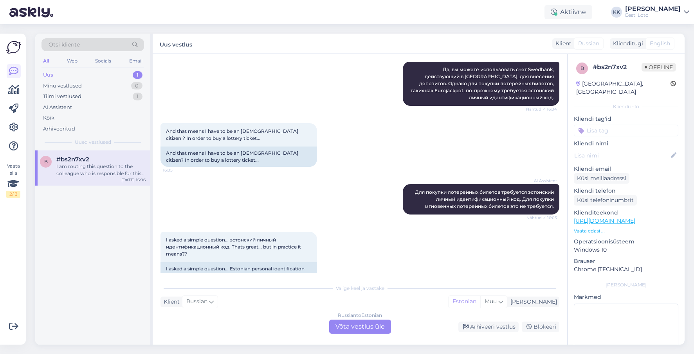
scroll to position [264, 0]
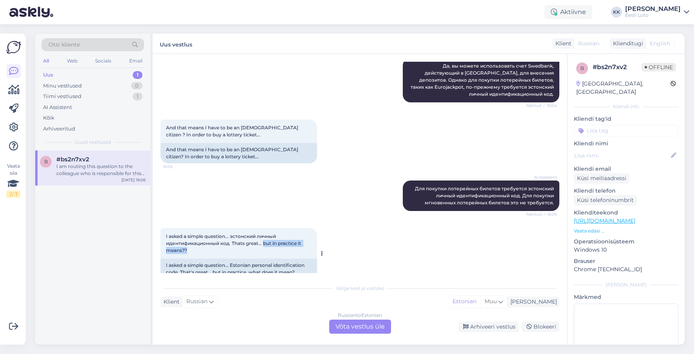
drag, startPoint x: 264, startPoint y: 229, endPoint x: 271, endPoint y: 238, distance: 11.9
click at [271, 238] on div "I asked a simple question... эстонский личный идентификационный код. Thats grea…" at bounding box center [238, 243] width 156 height 31
copy span "but in practice it means??"
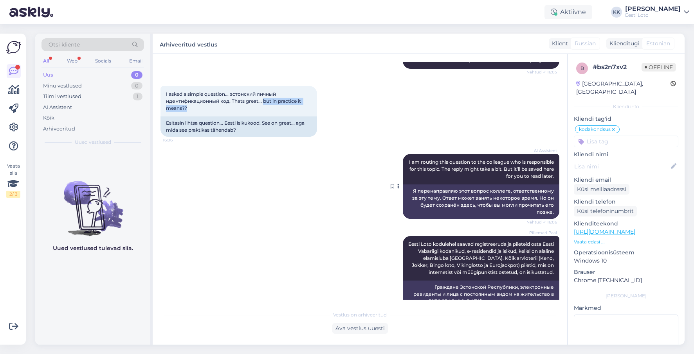
scroll to position [431, 0]
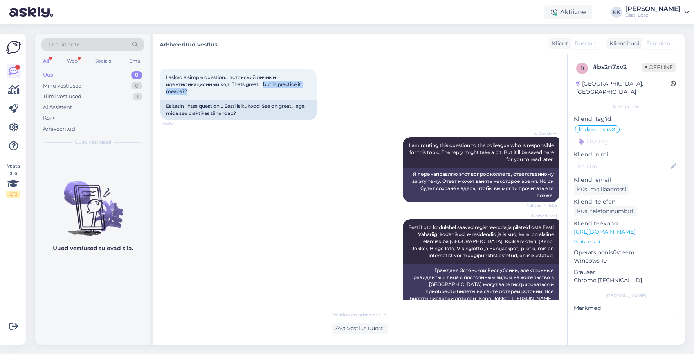
click at [80, 76] on div "Uus 0" at bounding box center [92, 75] width 102 height 11
click at [84, 93] on div "Tiimi vestlused 1" at bounding box center [92, 96] width 102 height 11
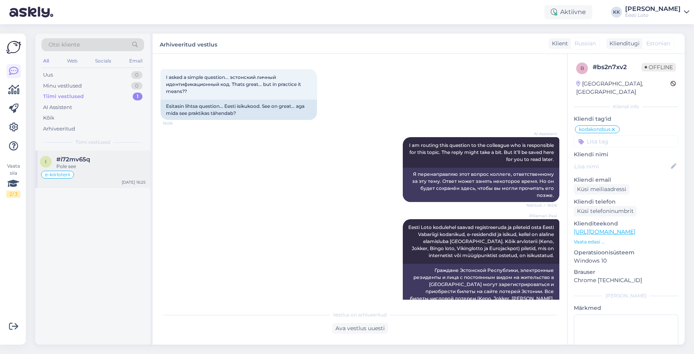
click at [93, 173] on div "e-kiirloterii" at bounding box center [93, 174] width 106 height 9
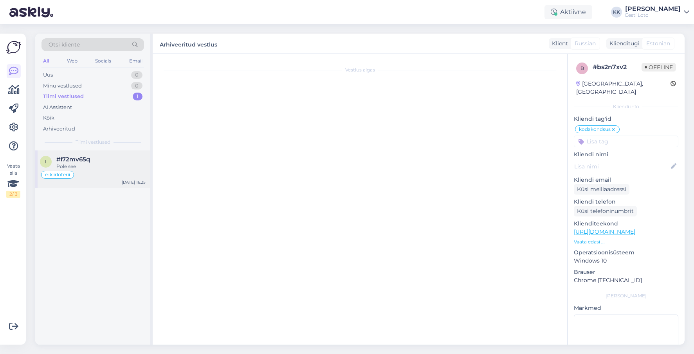
scroll to position [2045, 0]
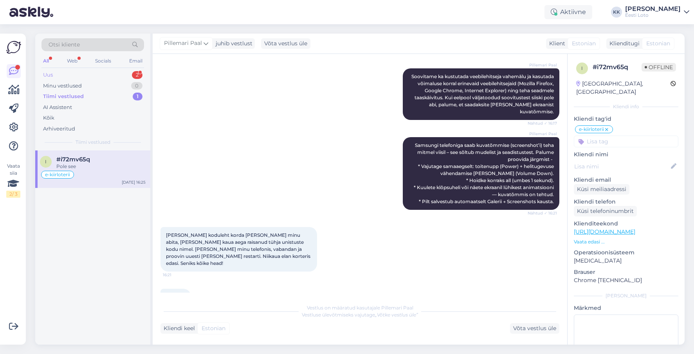
click at [81, 73] on div "Uus 2" at bounding box center [92, 75] width 102 height 11
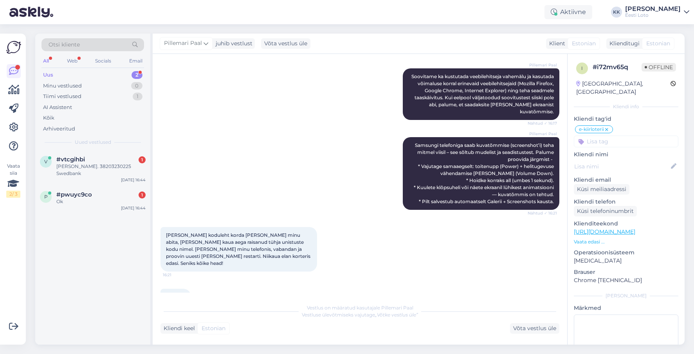
click at [83, 72] on div "Uus 2" at bounding box center [92, 75] width 102 height 11
click at [79, 198] on div "Ok" at bounding box center [100, 201] width 89 height 7
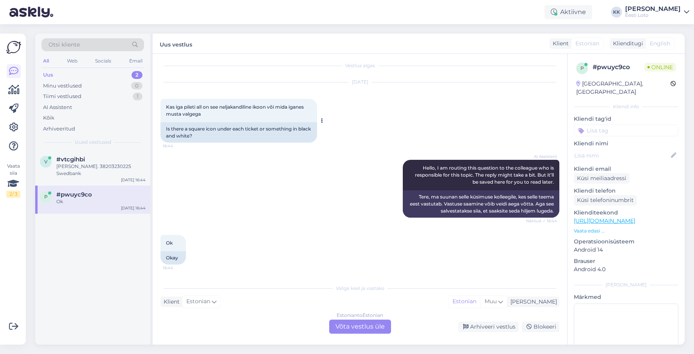
scroll to position [1, 0]
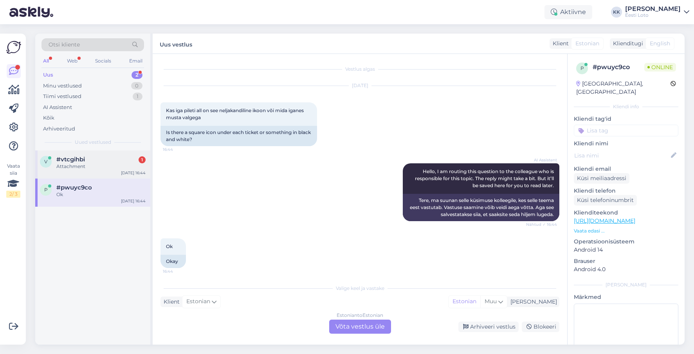
click at [89, 172] on div "v #vtcgihbi 1 Attachment [DATE] 16:44" at bounding box center [92, 165] width 115 height 28
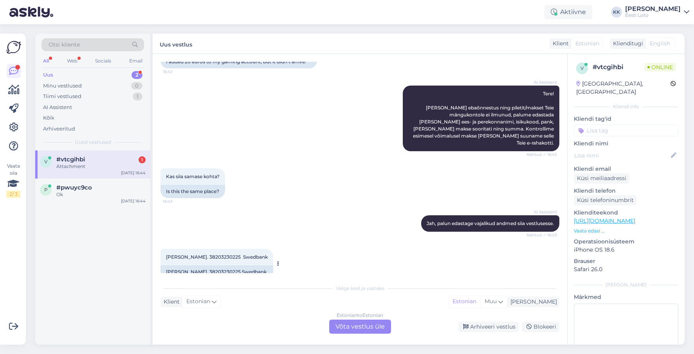
click at [211, 254] on span "[PERSON_NAME]. 38203230225 Swedbank" at bounding box center [217, 257] width 102 height 6
drag, startPoint x: 211, startPoint y: 243, endPoint x: 243, endPoint y: 239, distance: 32.3
click at [211, 254] on span "[PERSON_NAME]. 38203230225 Swedbank" at bounding box center [217, 257] width 102 height 6
copy span "38203230225"
click at [84, 166] on div "Attachment" at bounding box center [100, 166] width 89 height 7
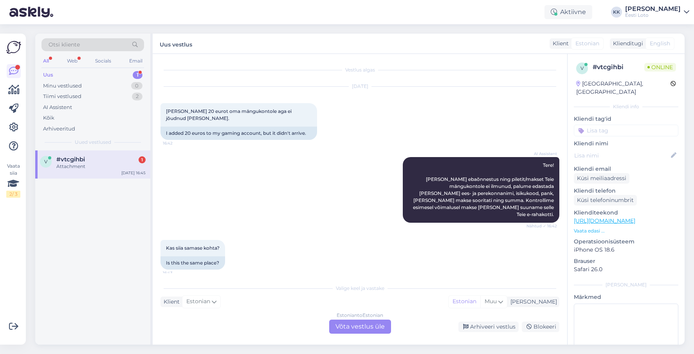
scroll to position [0, 0]
click at [87, 164] on div "Attachment" at bounding box center [100, 166] width 89 height 7
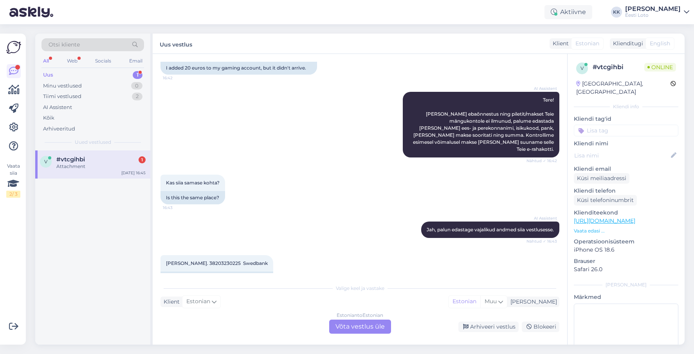
scroll to position [72, 0]
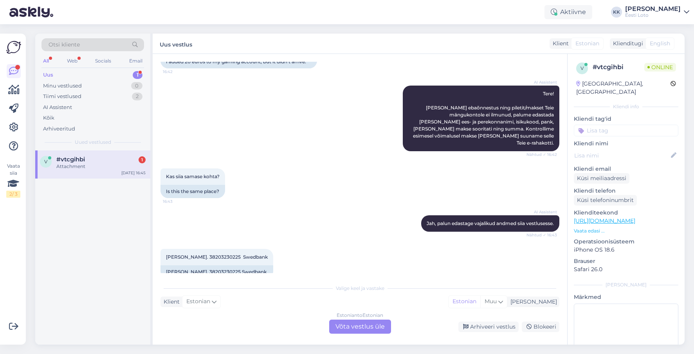
click at [356, 324] on div "Estonian to Estonian Võta vestlus üle" at bounding box center [360, 327] width 62 height 14
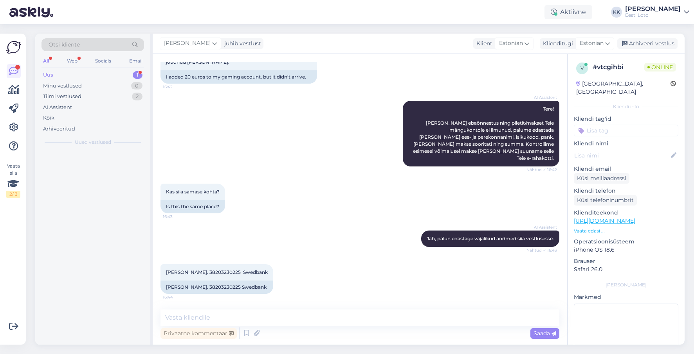
scroll to position [42, 0]
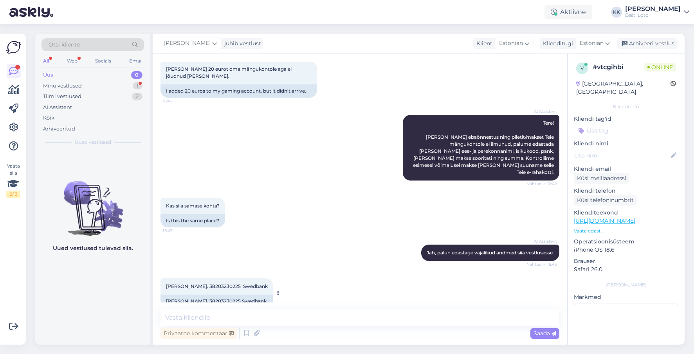
click at [214, 284] on span "[PERSON_NAME]. 38203230225 Swedbank" at bounding box center [217, 287] width 102 height 6
drag, startPoint x: 214, startPoint y: 273, endPoint x: 239, endPoint y: 271, distance: 25.5
click at [214, 284] on span "[PERSON_NAME]. 38203230225 Swedbank" at bounding box center [217, 287] width 102 height 6
copy span "38203230225"
click at [62, 127] on div "Arhiveeritud" at bounding box center [59, 129] width 32 height 8
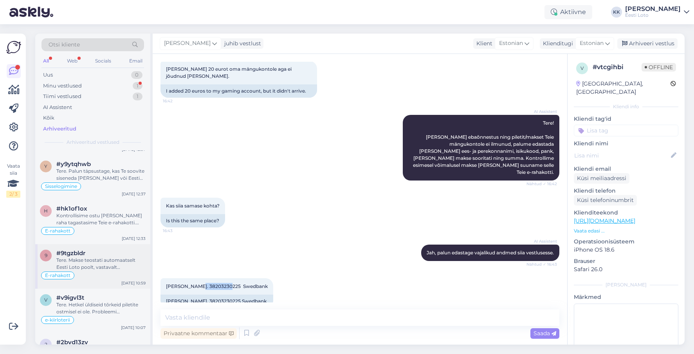
scroll to position [376, 0]
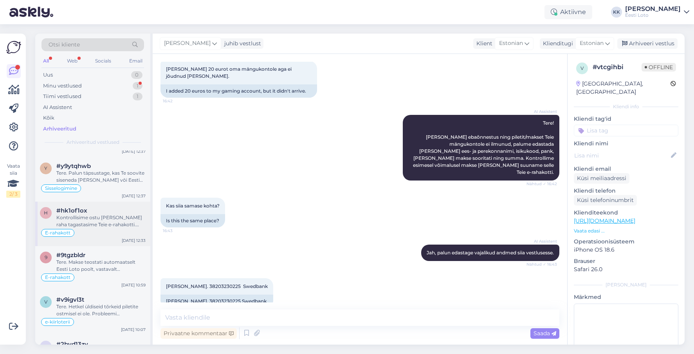
click at [102, 223] on div "Kontrollisime ostu [PERSON_NAME] raha tagastasime Teie e-rahakotti. Palume vaba…" at bounding box center [100, 221] width 89 height 14
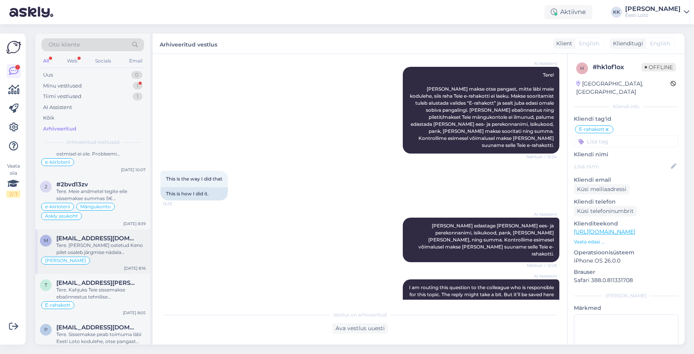
scroll to position [543, 0]
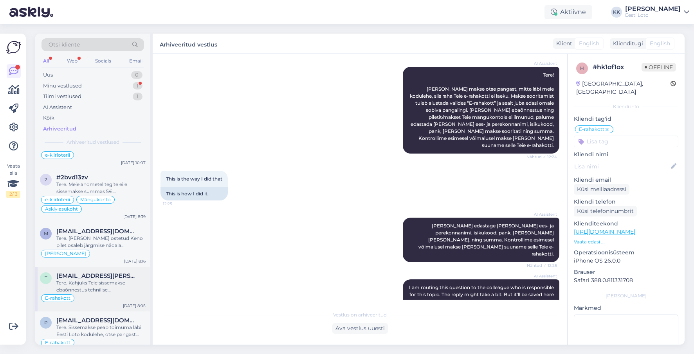
click at [104, 290] on div "Tere. Kahjuks Teie sissemakse ebaõnnestus tehnilise [PERSON_NAME] tõttu. Kontro…" at bounding box center [100, 287] width 89 height 14
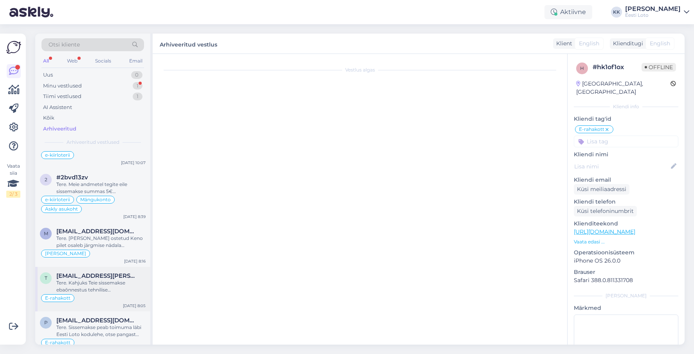
scroll to position [85, 0]
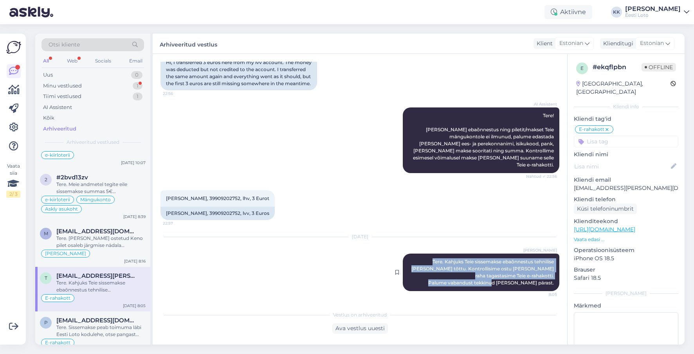
drag, startPoint x: 416, startPoint y: 261, endPoint x: 544, endPoint y: 285, distance: 130.5
click at [554, 285] on div "[PERSON_NAME] Tere. Kahjuks Teie sissemakse ebaõnnestus tehnilise [PERSON_NAME]…" at bounding box center [481, 273] width 156 height 38
copy span "Tere. Kahjuks Teie sissemakse ebaõnnestus tehnilise [PERSON_NAME] tõttu. Kontro…"
click at [81, 85] on div "Minu vestlused" at bounding box center [62, 86] width 39 height 8
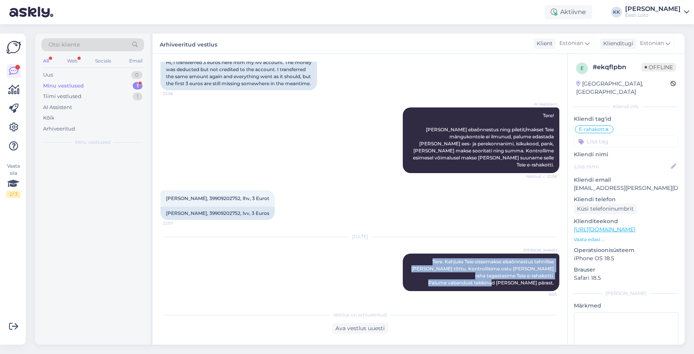
scroll to position [0, 0]
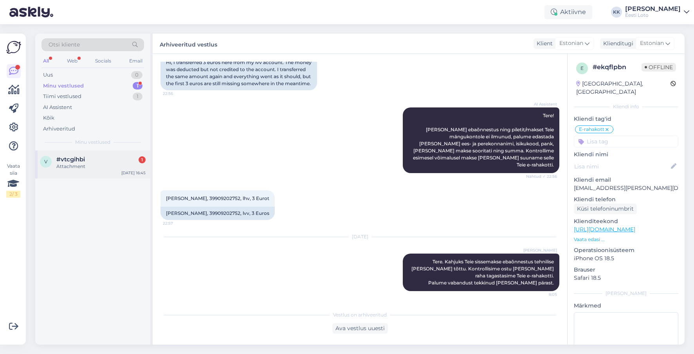
click at [89, 163] on div "#vtcgihbi 1" at bounding box center [100, 159] width 89 height 7
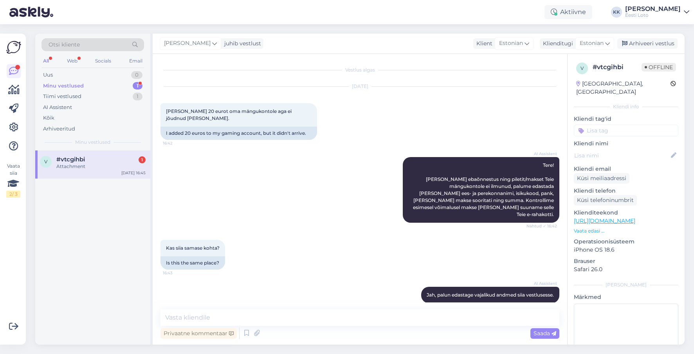
scroll to position [42, 0]
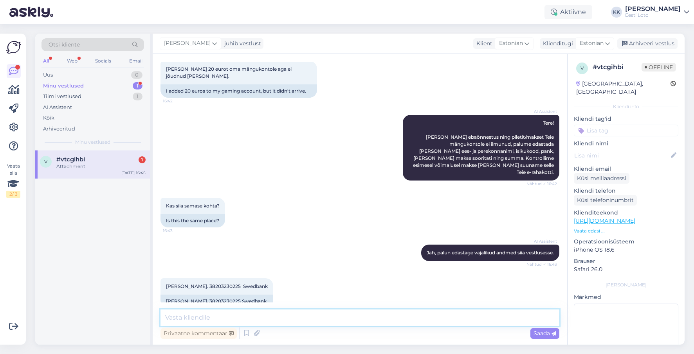
click at [349, 318] on textarea at bounding box center [359, 318] width 399 height 16
paste textarea "Tere. Kahjuks Teie sissemakse ebaõnnestus tehnilise [PERSON_NAME] tõttu. Kontro…"
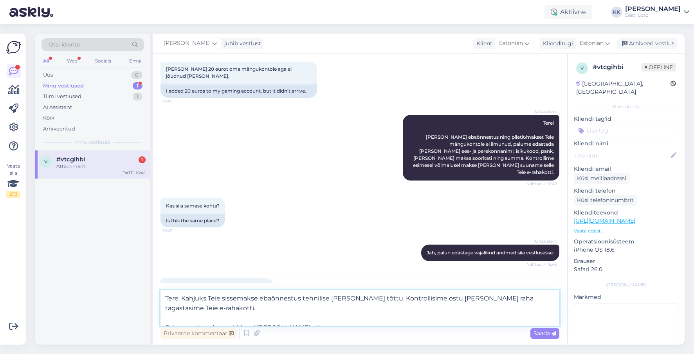
click at [165, 318] on textarea "Tere. Kahjuks Teie sissemakse ebaõnnestus tehnilise [PERSON_NAME] tõttu. Kontro…" at bounding box center [359, 309] width 399 height 36
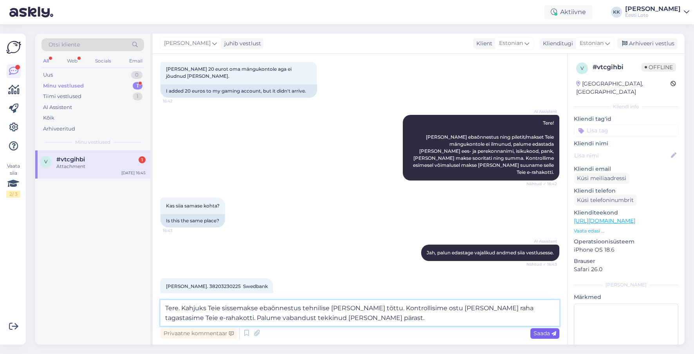
type textarea "Tere. Kahjuks Teie sissemakse ebaõnnestus tehnilise [PERSON_NAME] tõttu. Kontro…"
click at [542, 332] on span "Saada" at bounding box center [544, 333] width 23 height 7
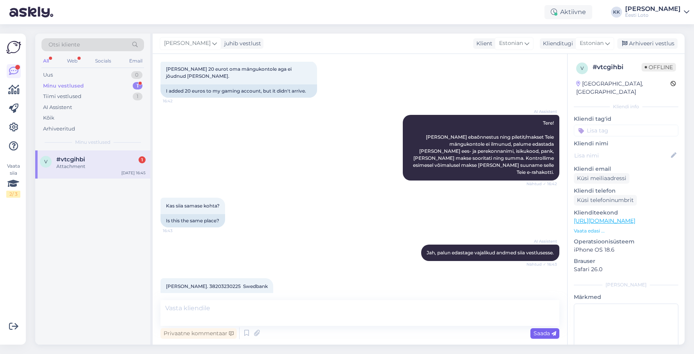
scroll to position [90, 0]
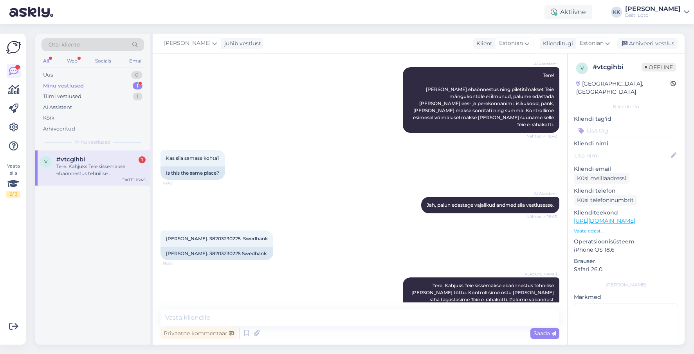
click at [619, 126] on input at bounding box center [625, 131] width 104 height 12
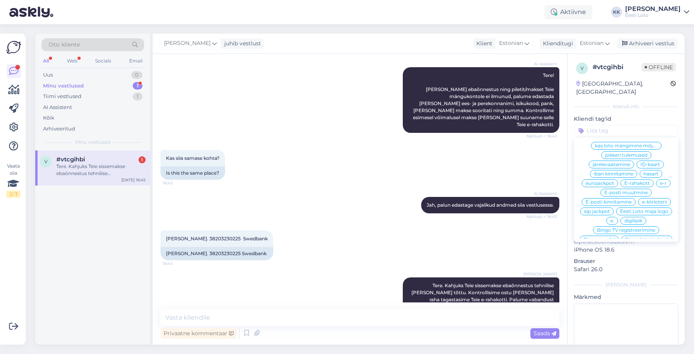
click at [637, 181] on span "E-rahakott" at bounding box center [636, 183] width 25 height 5
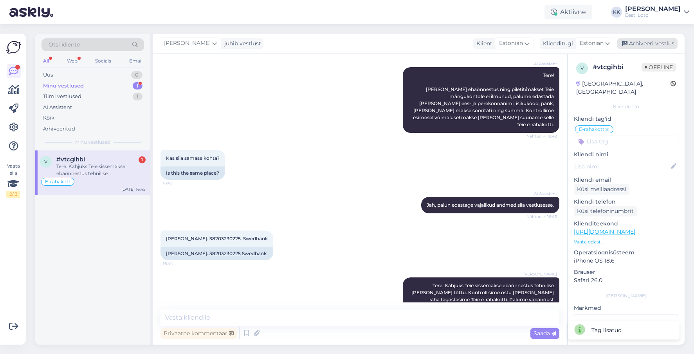
click at [661, 45] on div "Arhiveeri vestlus" at bounding box center [647, 43] width 60 height 11
